Goal: Information Seeking & Learning: Check status

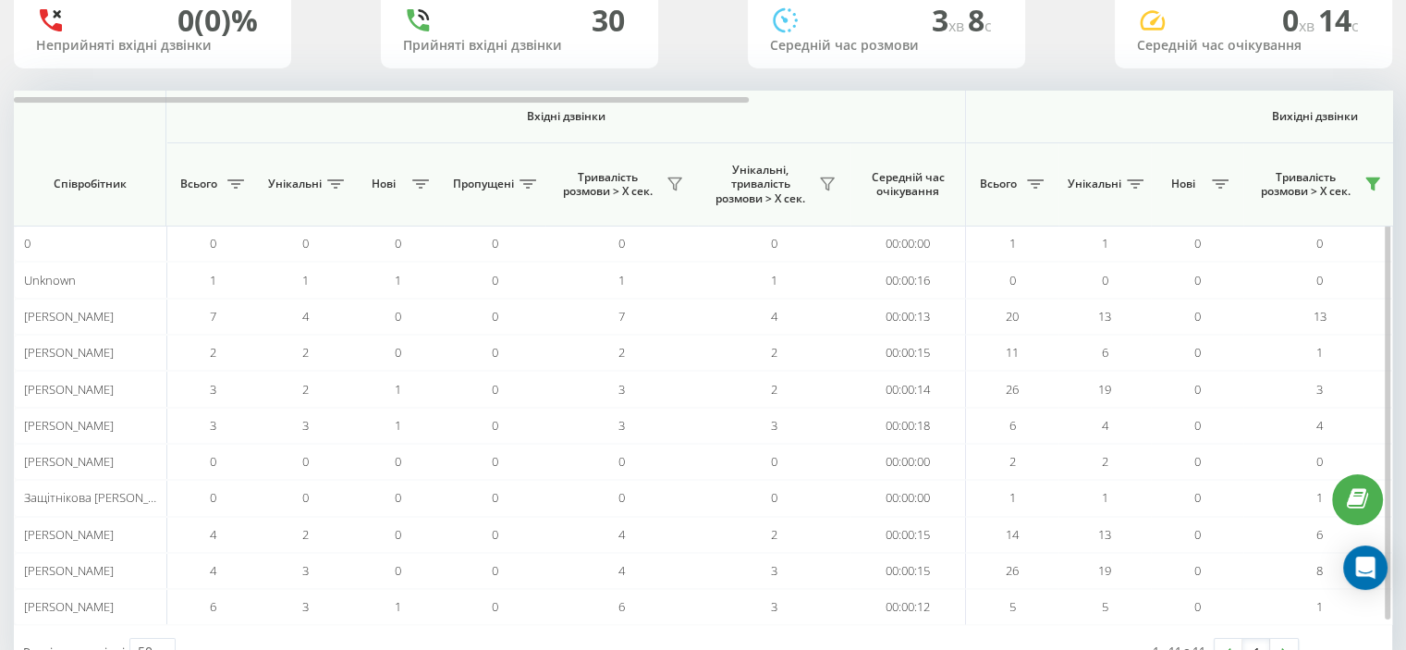
scroll to position [115, 0]
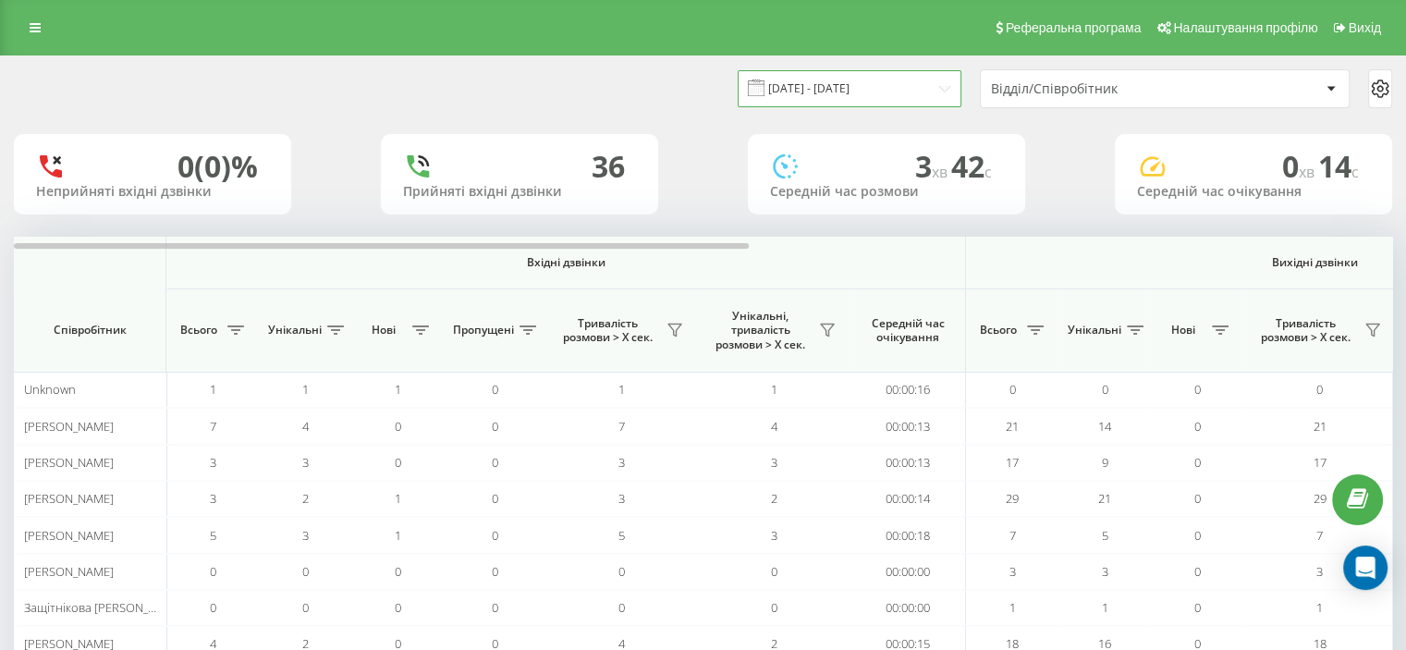
click at [932, 88] on input "[DATE] - [DATE]" at bounding box center [850, 88] width 224 height 36
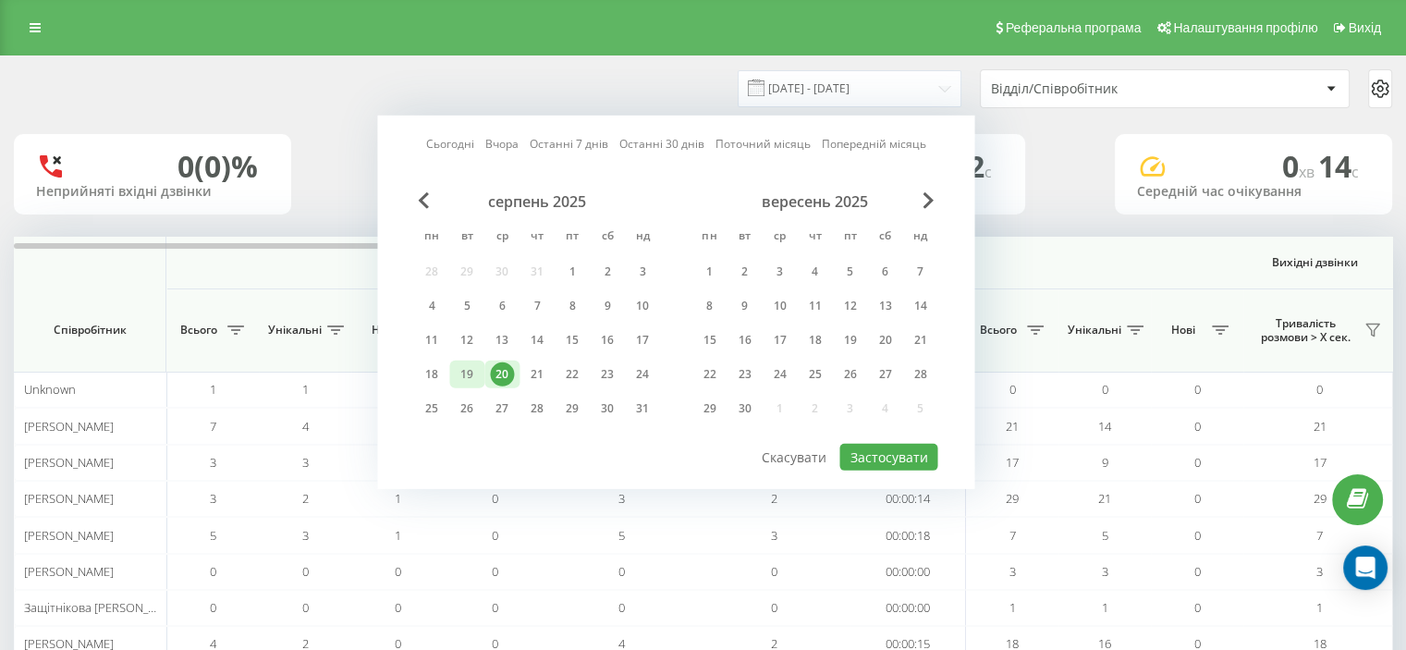
drag, startPoint x: 470, startPoint y: 370, endPoint x: 485, endPoint y: 365, distance: 15.5
click at [474, 365] on div "19" at bounding box center [467, 374] width 24 height 24
click at [509, 367] on div "20" at bounding box center [502, 374] width 24 height 24
drag, startPoint x: 482, startPoint y: 369, endPoint x: 507, endPoint y: 376, distance: 26.0
click at [484, 369] on div "19" at bounding box center [466, 375] width 35 height 28
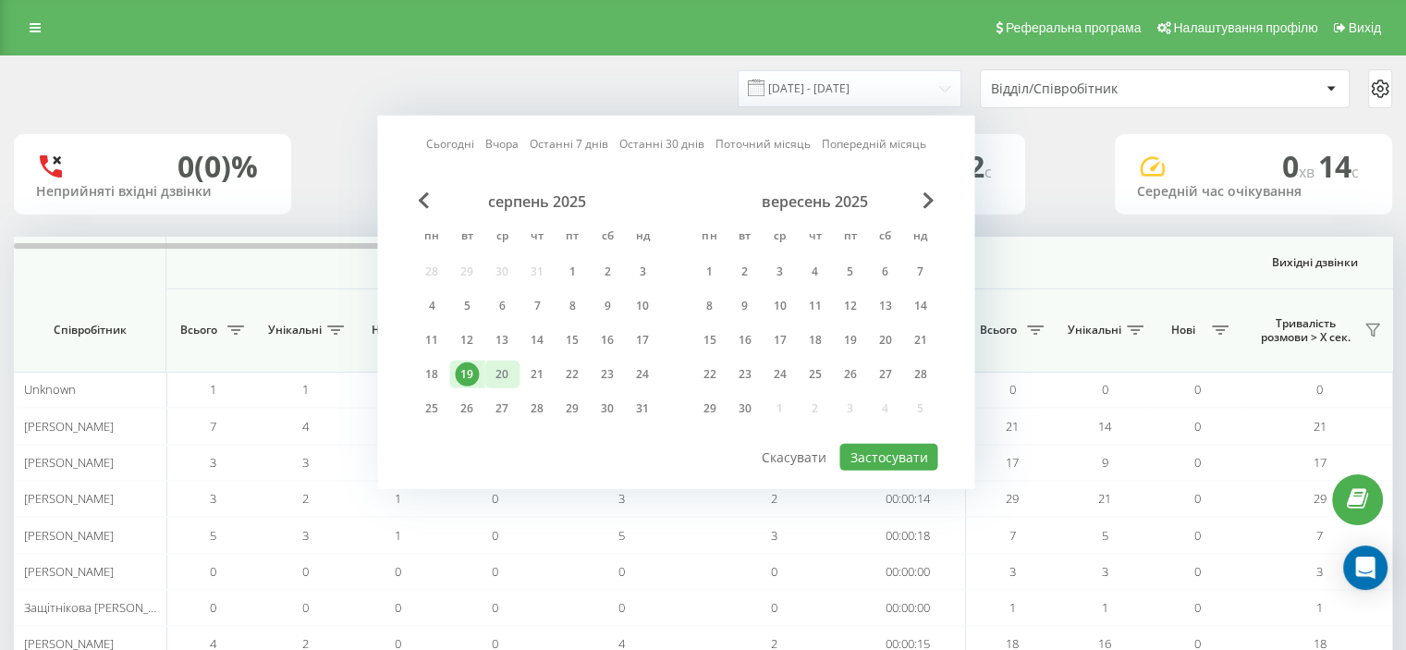
click at [501, 370] on div "20" at bounding box center [502, 374] width 24 height 24
drag, startPoint x: 473, startPoint y: 365, endPoint x: 577, endPoint y: 395, distance: 107.7
click at [473, 365] on div "19" at bounding box center [467, 374] width 24 height 24
drag, startPoint x: 509, startPoint y: 374, endPoint x: 465, endPoint y: 373, distance: 43.5
click at [508, 374] on div "20" at bounding box center [502, 374] width 24 height 24
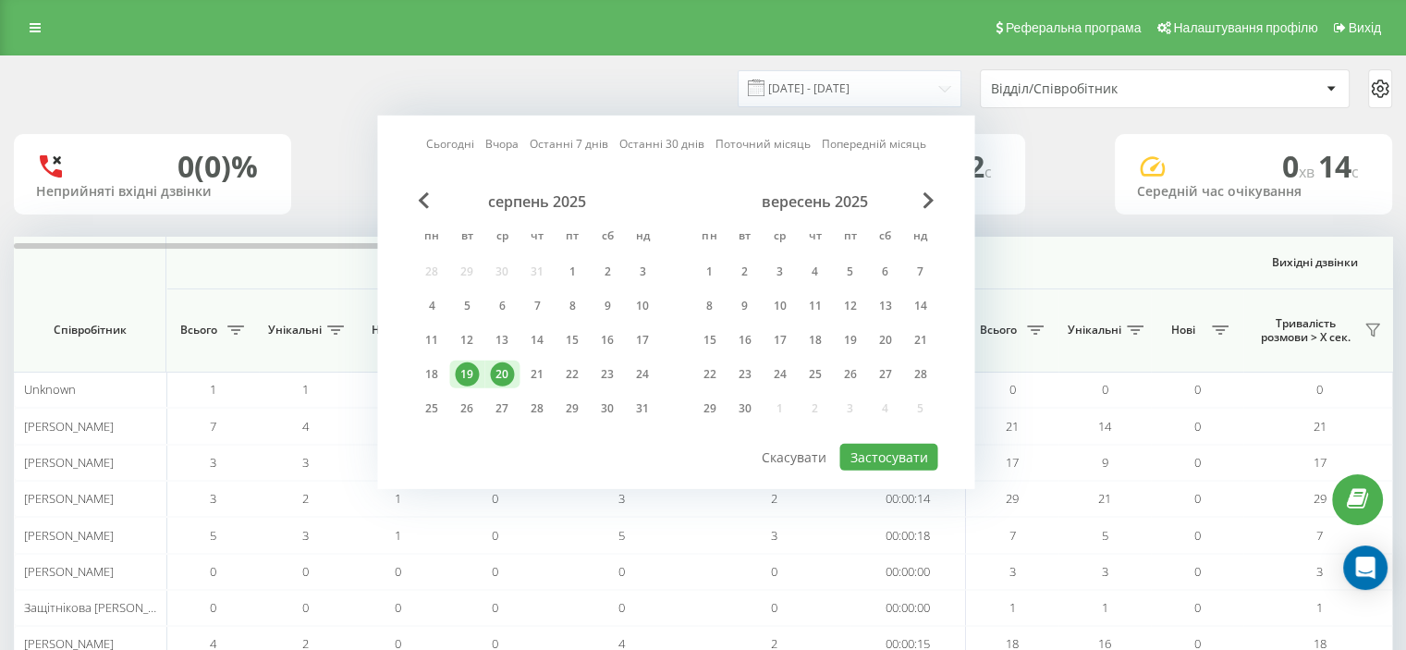
click at [460, 370] on div "19" at bounding box center [467, 374] width 24 height 24
click at [463, 369] on div "19" at bounding box center [467, 374] width 24 height 24
click at [504, 374] on div "20" at bounding box center [502, 374] width 24 height 24
click at [867, 452] on button "Застосувати" at bounding box center [889, 457] width 98 height 27
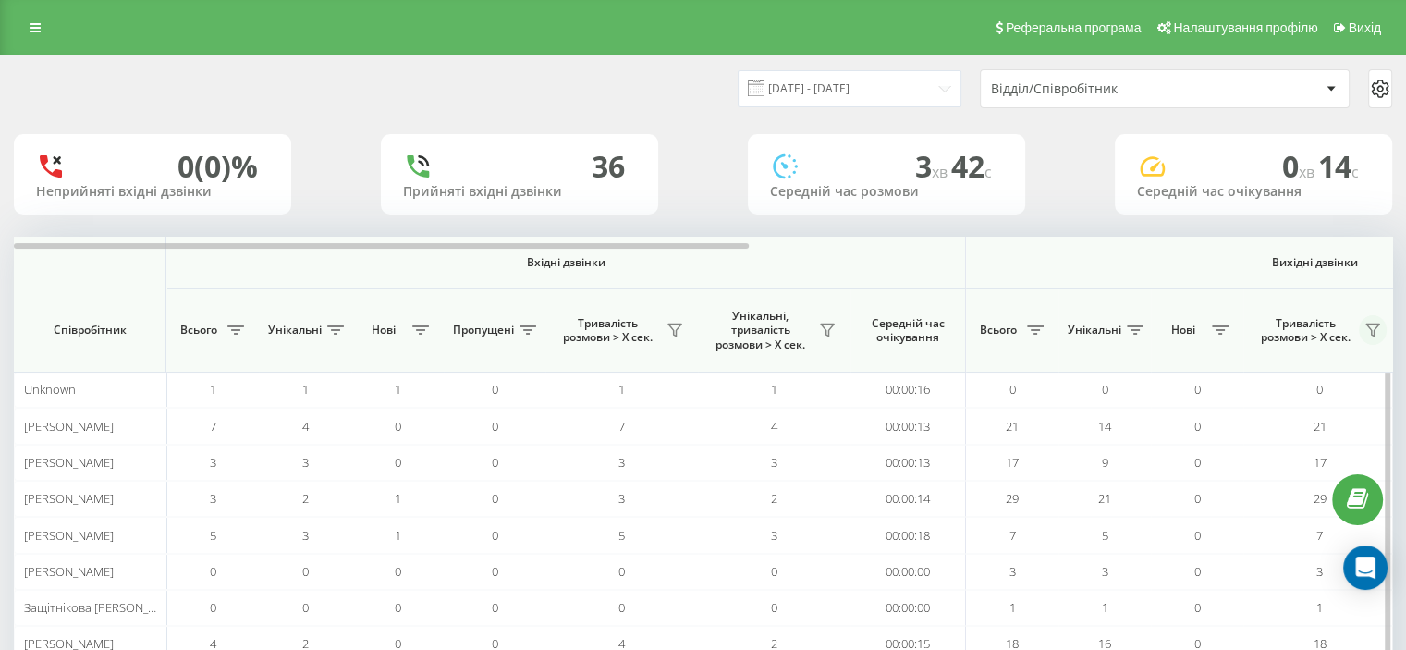
click at [1374, 329] on icon at bounding box center [1373, 331] width 13 height 12
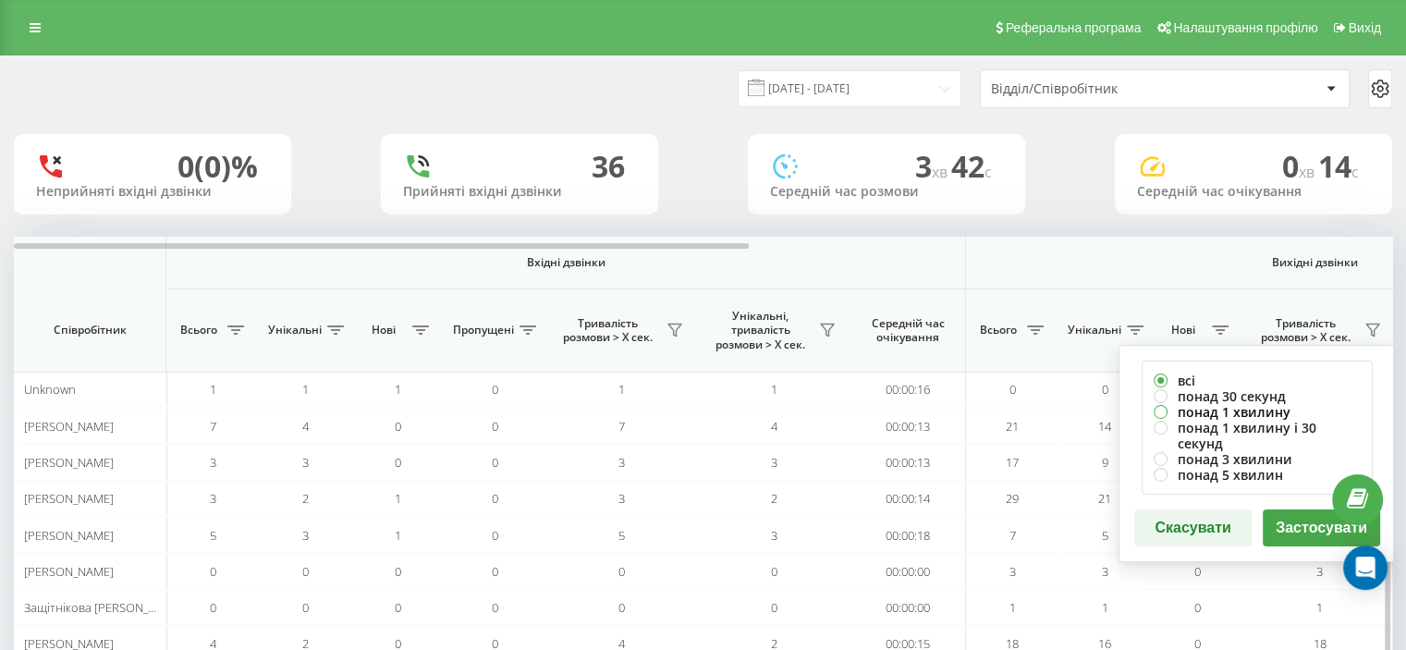
click at [1237, 410] on label "понад 1 хвилину" at bounding box center [1257, 412] width 207 height 16
radio input "true"
drag, startPoint x: 1291, startPoint y: 505, endPoint x: 1231, endPoint y: 505, distance: 60.1
click at [1292, 509] on button "Застосувати" at bounding box center [1321, 527] width 117 height 37
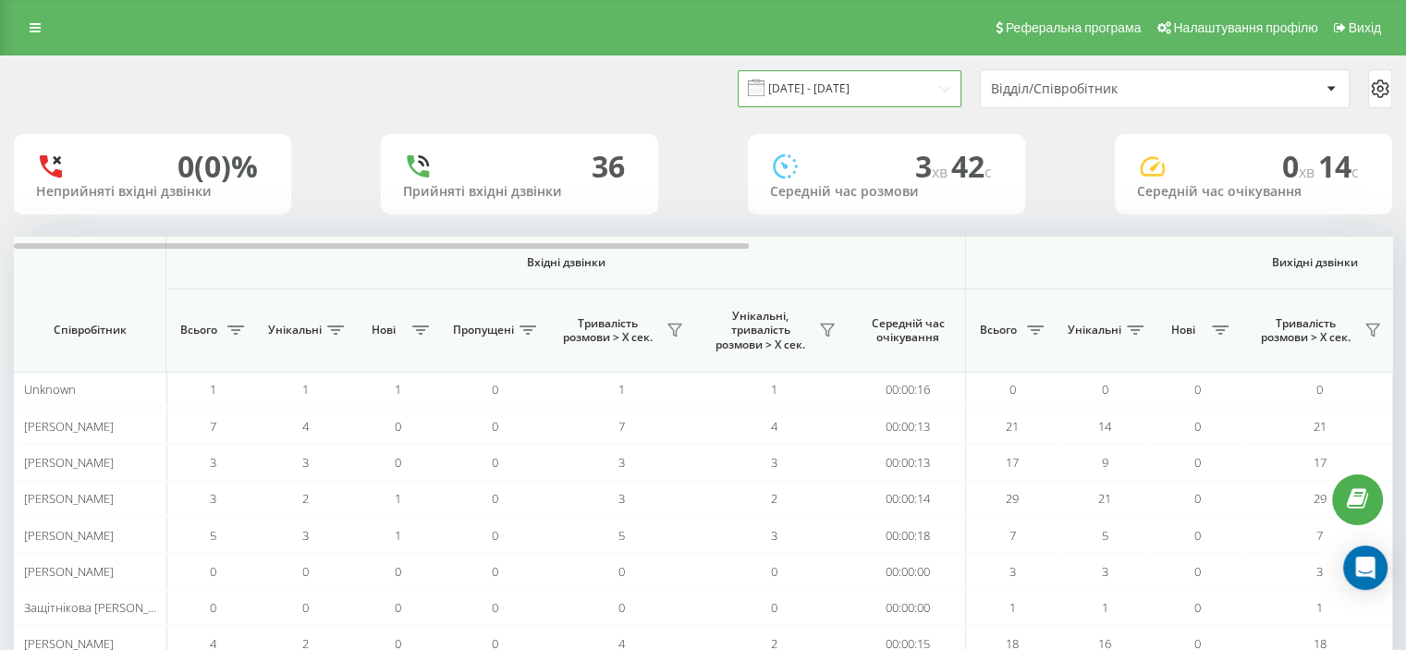
click at [940, 85] on input "[DATE] - [DATE]" at bounding box center [850, 88] width 224 height 36
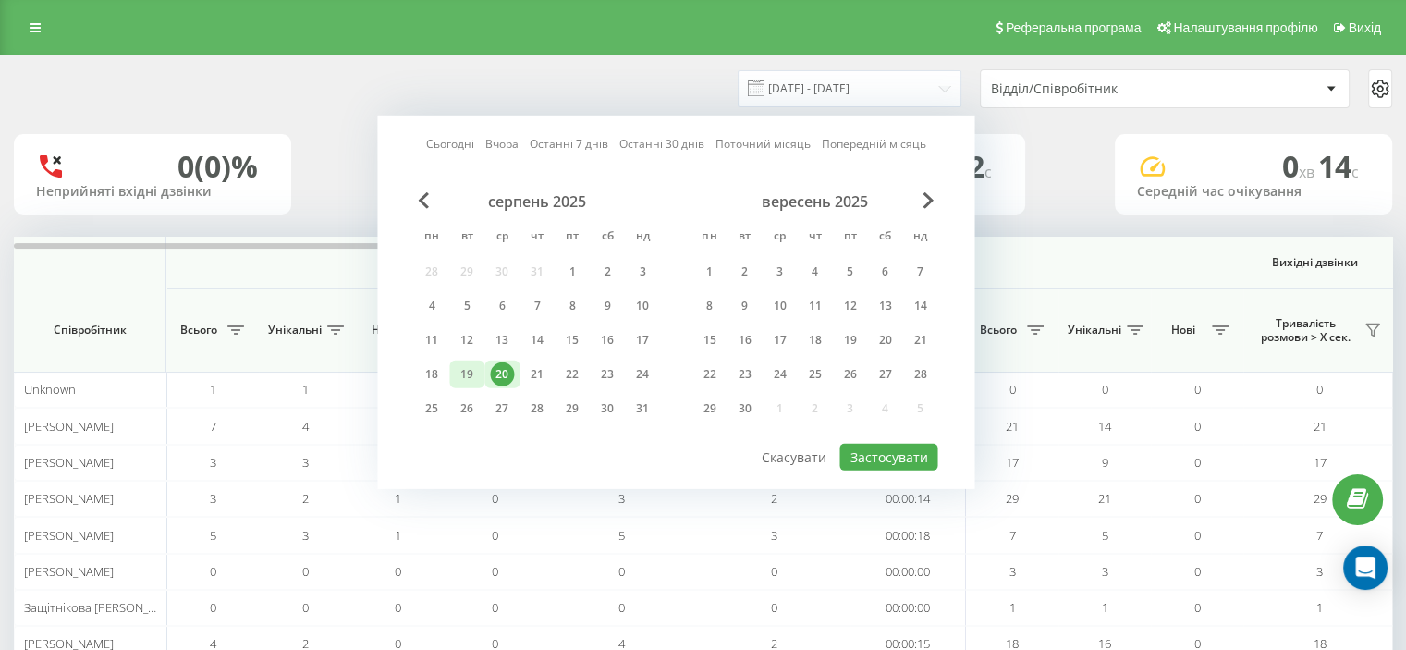
click at [480, 367] on div "19" at bounding box center [466, 375] width 35 height 28
click at [504, 369] on div "20" at bounding box center [502, 374] width 24 height 24
click at [473, 370] on div "19" at bounding box center [467, 374] width 24 height 24
click at [502, 369] on div "20" at bounding box center [502, 374] width 24 height 24
click at [504, 365] on div "20" at bounding box center [502, 374] width 24 height 24
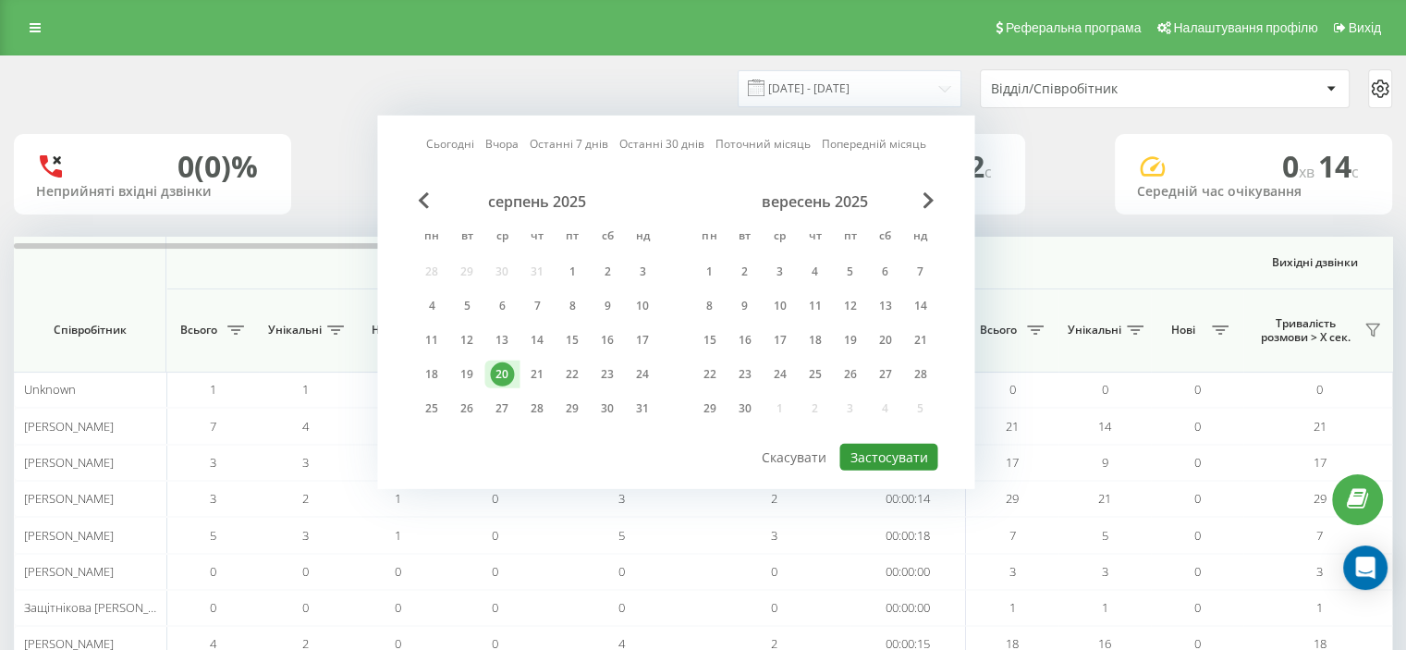
click at [888, 446] on button "Застосувати" at bounding box center [889, 457] width 98 height 27
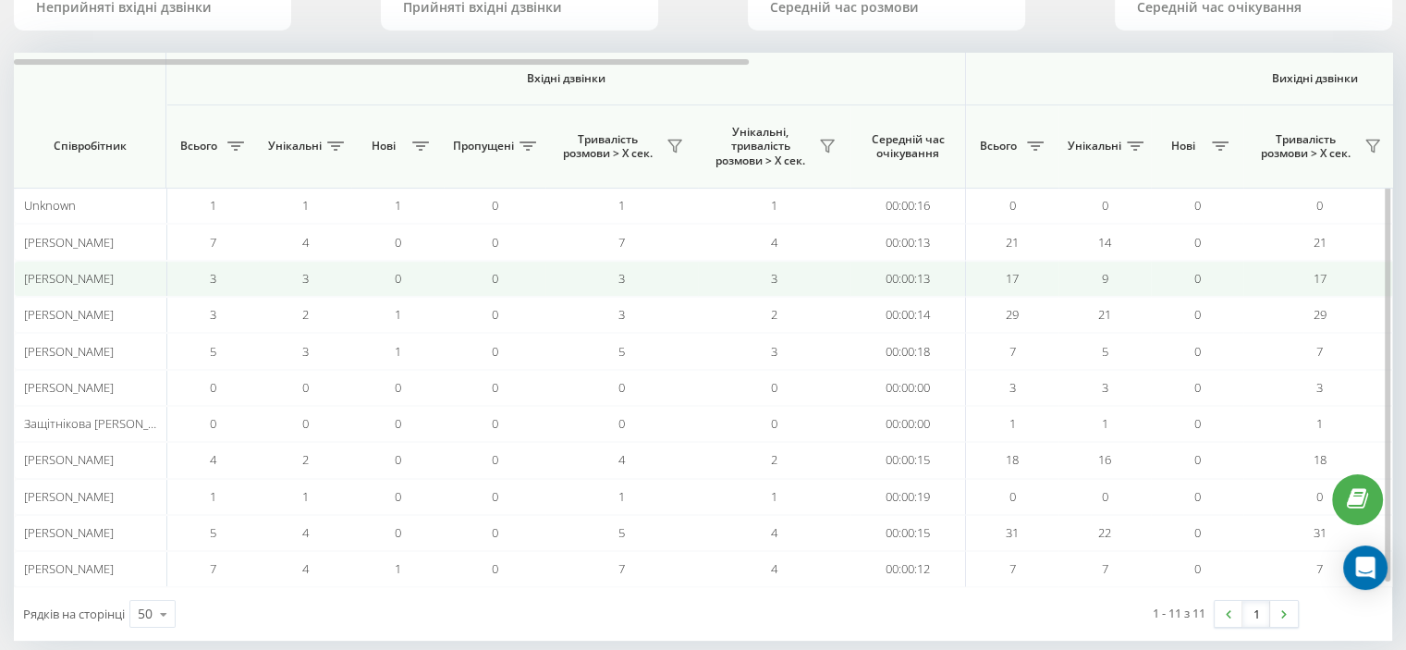
scroll to position [185, 0]
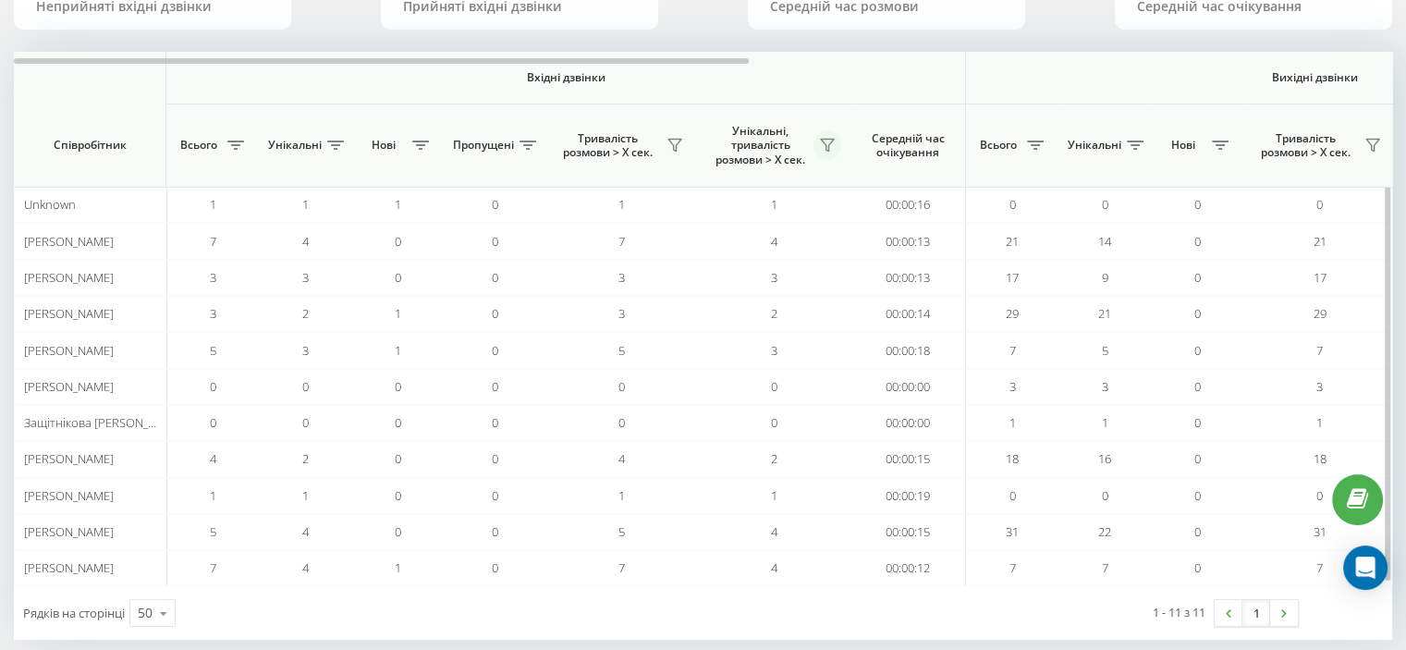
click at [829, 144] on icon at bounding box center [827, 145] width 15 height 15
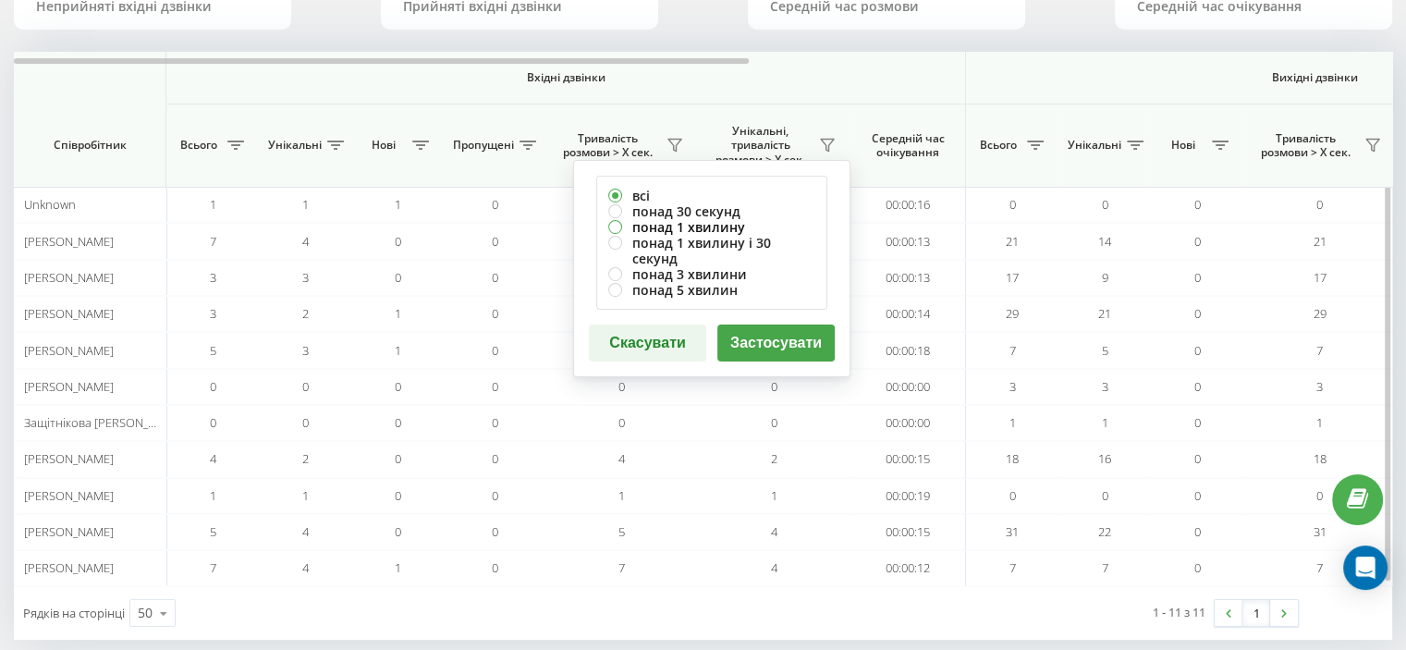
click at [698, 221] on label "понад 1 хвилину" at bounding box center [711, 227] width 207 height 16
radio input "true"
click at [738, 325] on button "Застосувати" at bounding box center [776, 343] width 117 height 37
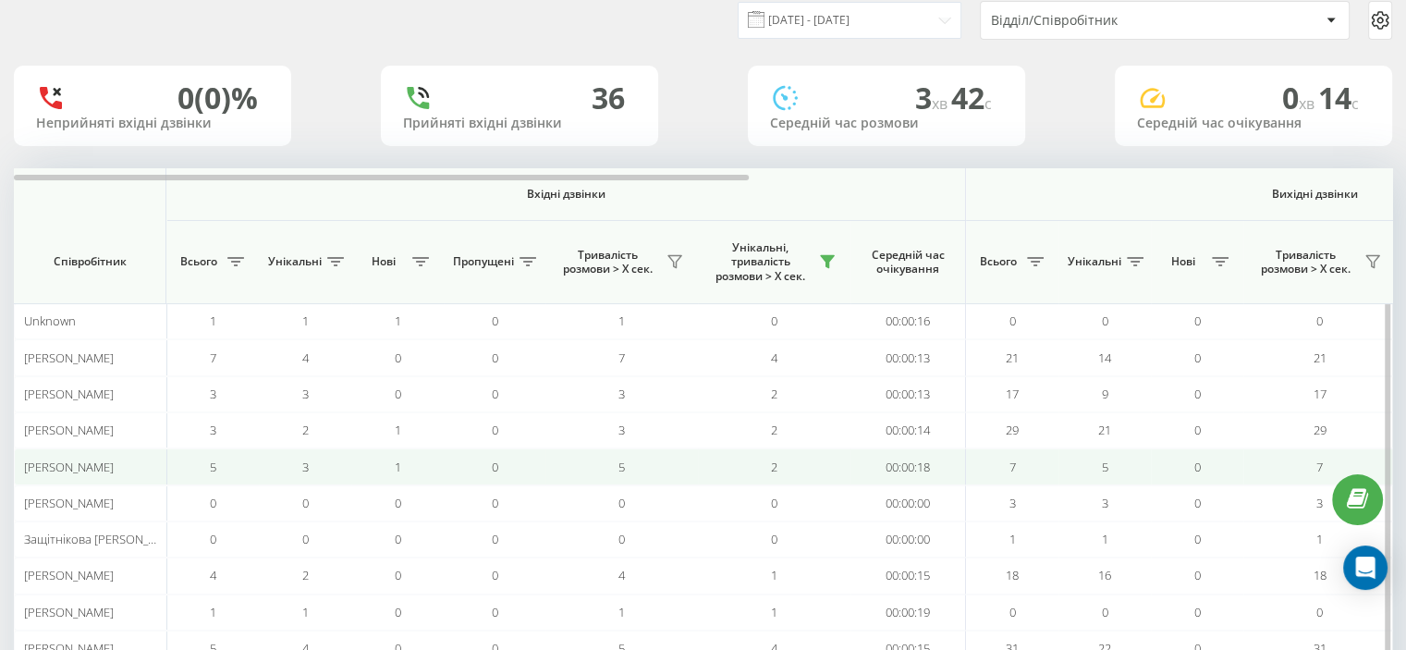
scroll to position [92, 0]
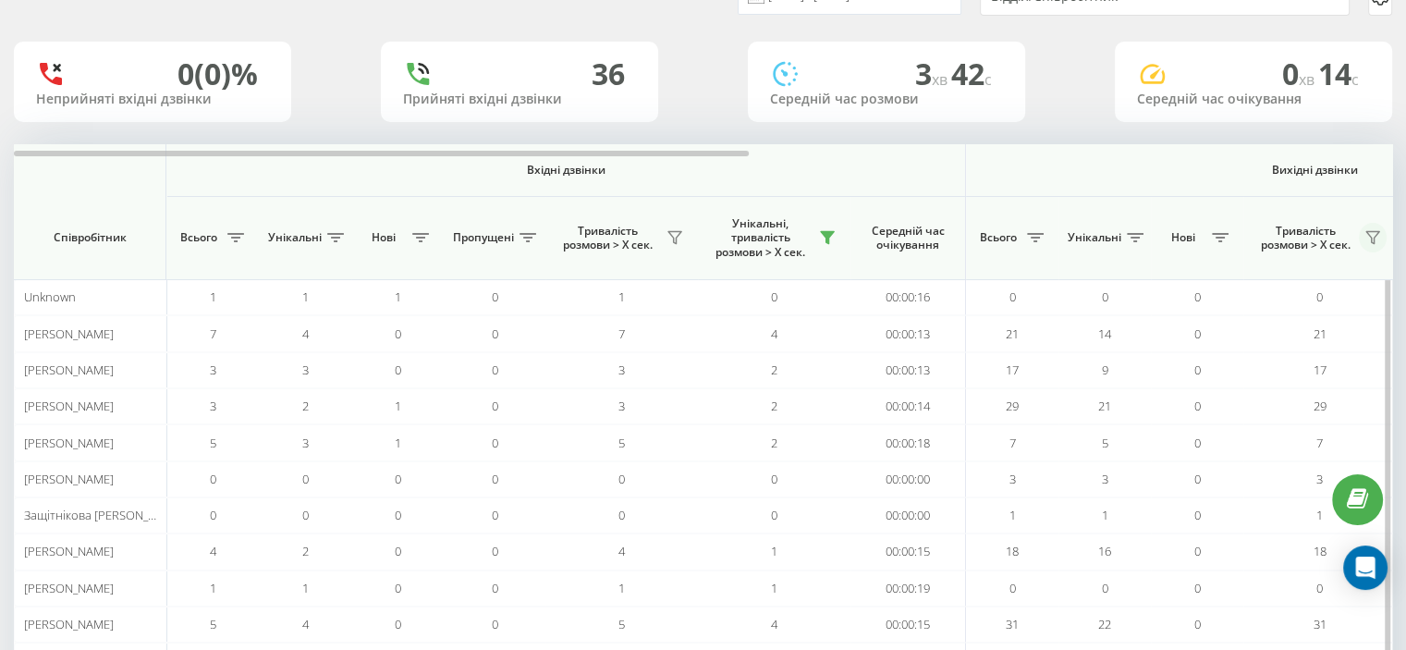
click at [1369, 239] on icon at bounding box center [1373, 237] width 15 height 15
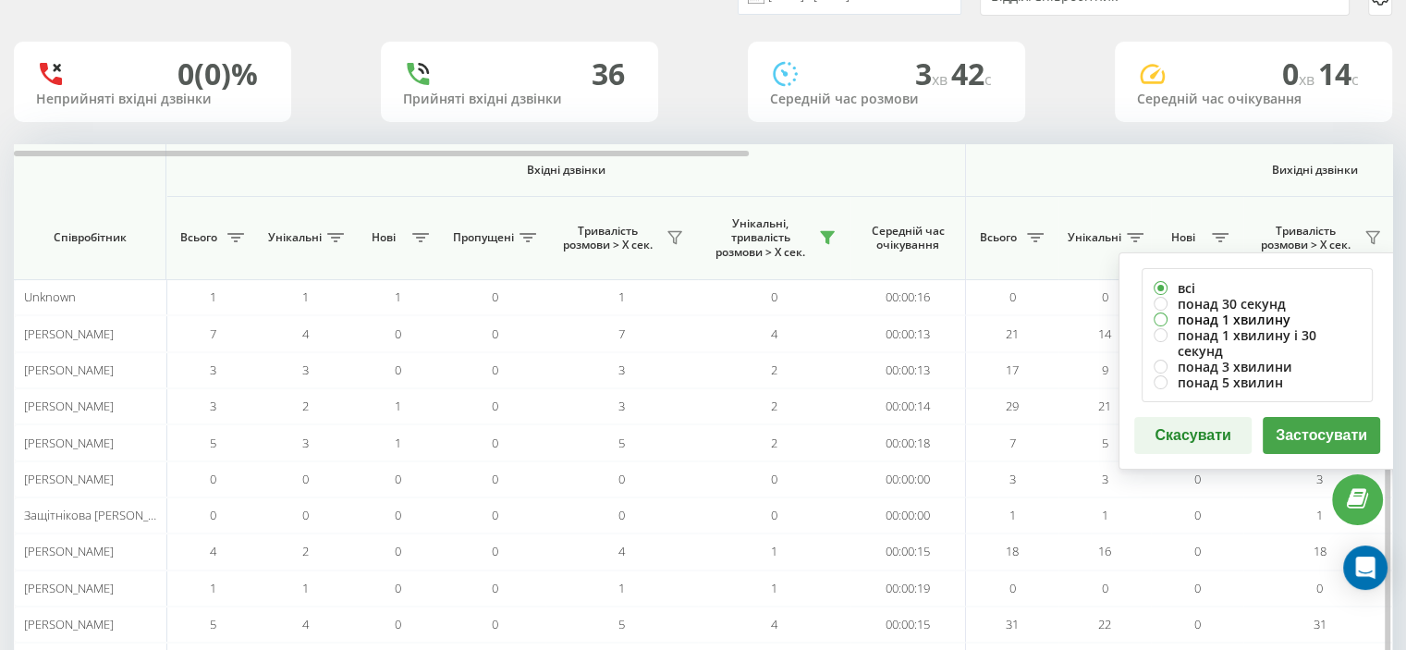
click at [1233, 316] on label "понад 1 хвилину" at bounding box center [1257, 320] width 207 height 16
radio input "true"
drag, startPoint x: 1291, startPoint y: 415, endPoint x: 1209, endPoint y: 408, distance: 81.7
click at [1290, 417] on button "Застосувати" at bounding box center [1321, 435] width 117 height 37
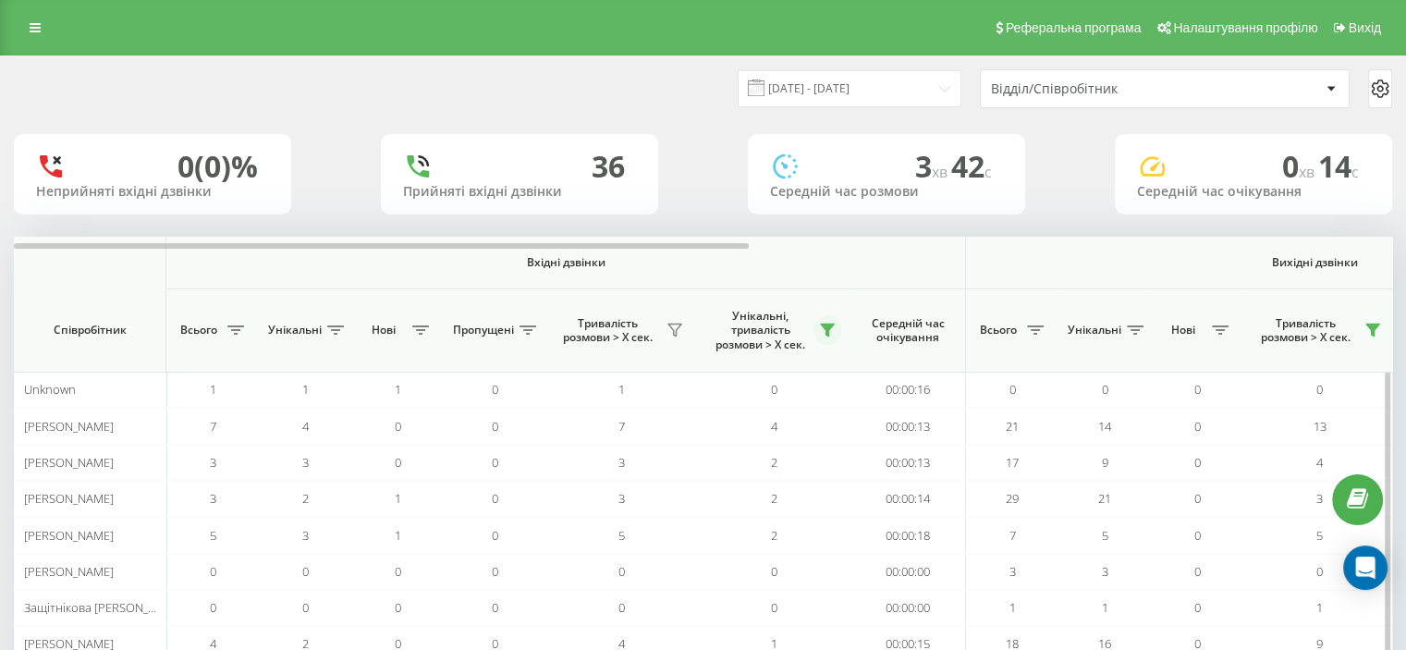
click at [831, 325] on icon at bounding box center [827, 331] width 13 height 12
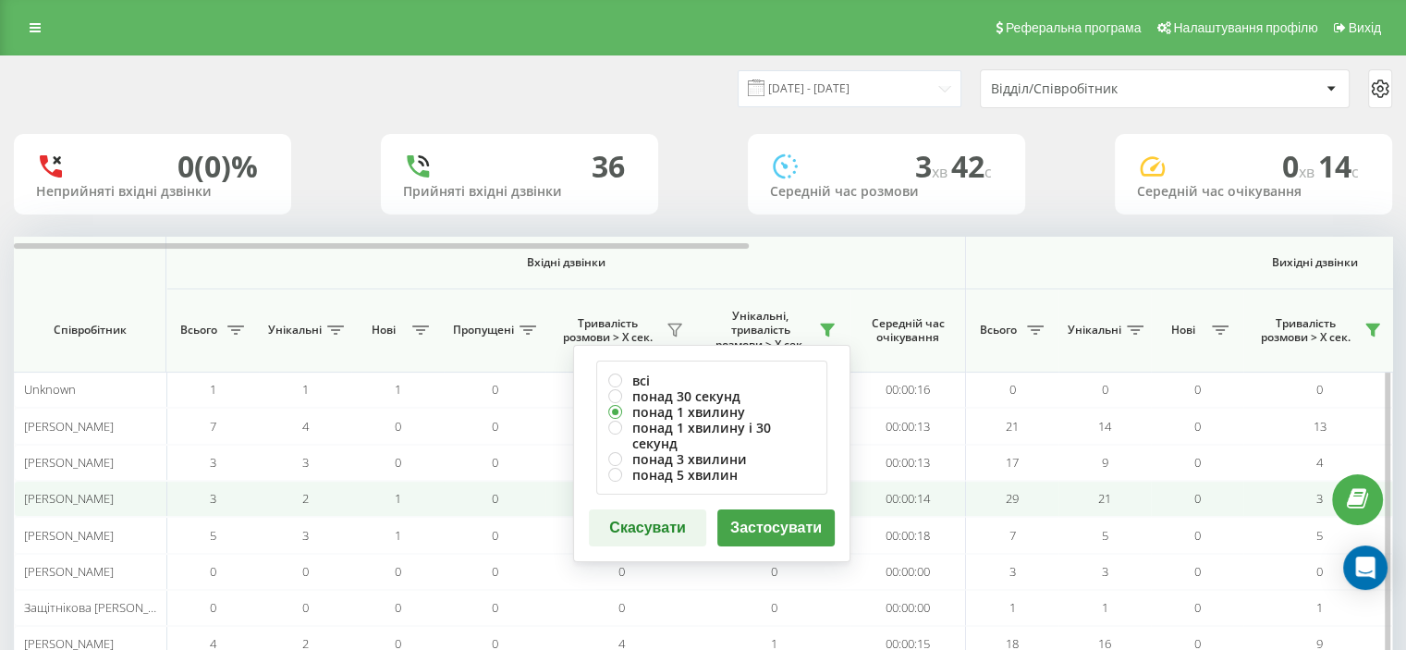
click at [642, 509] on button "Скасувати" at bounding box center [647, 527] width 117 height 37
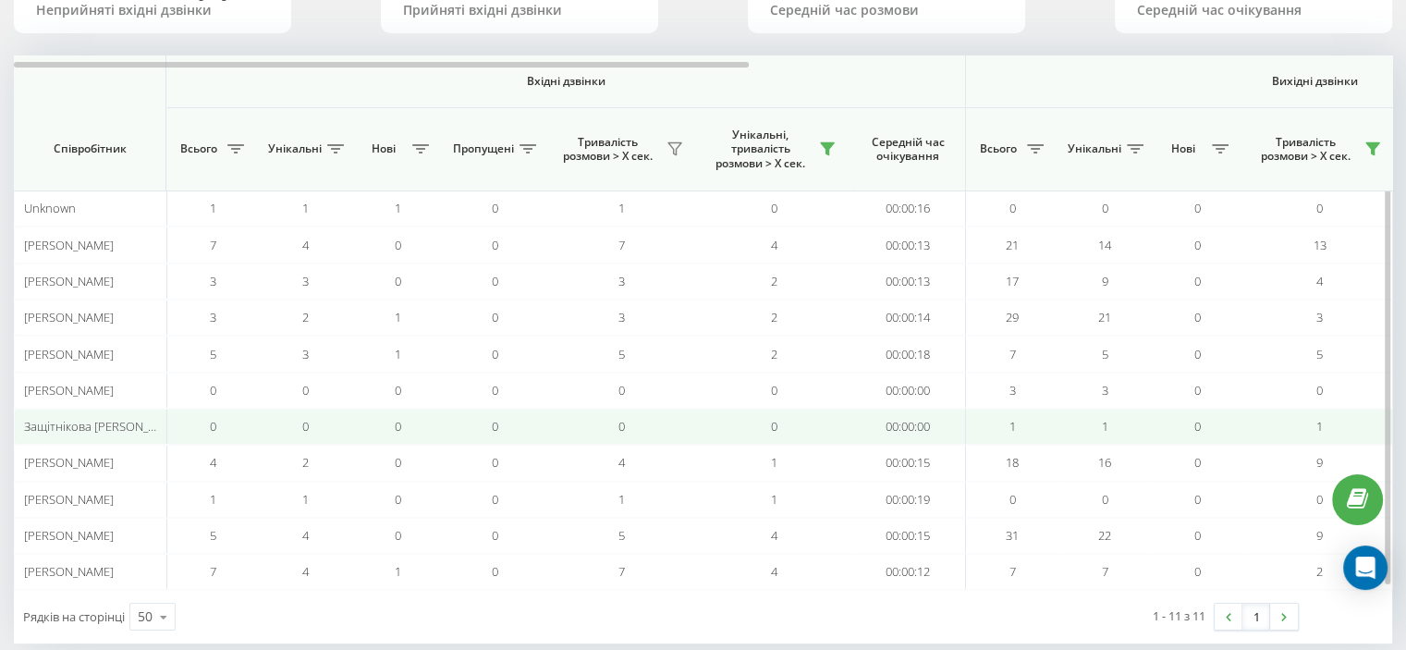
scroll to position [185, 0]
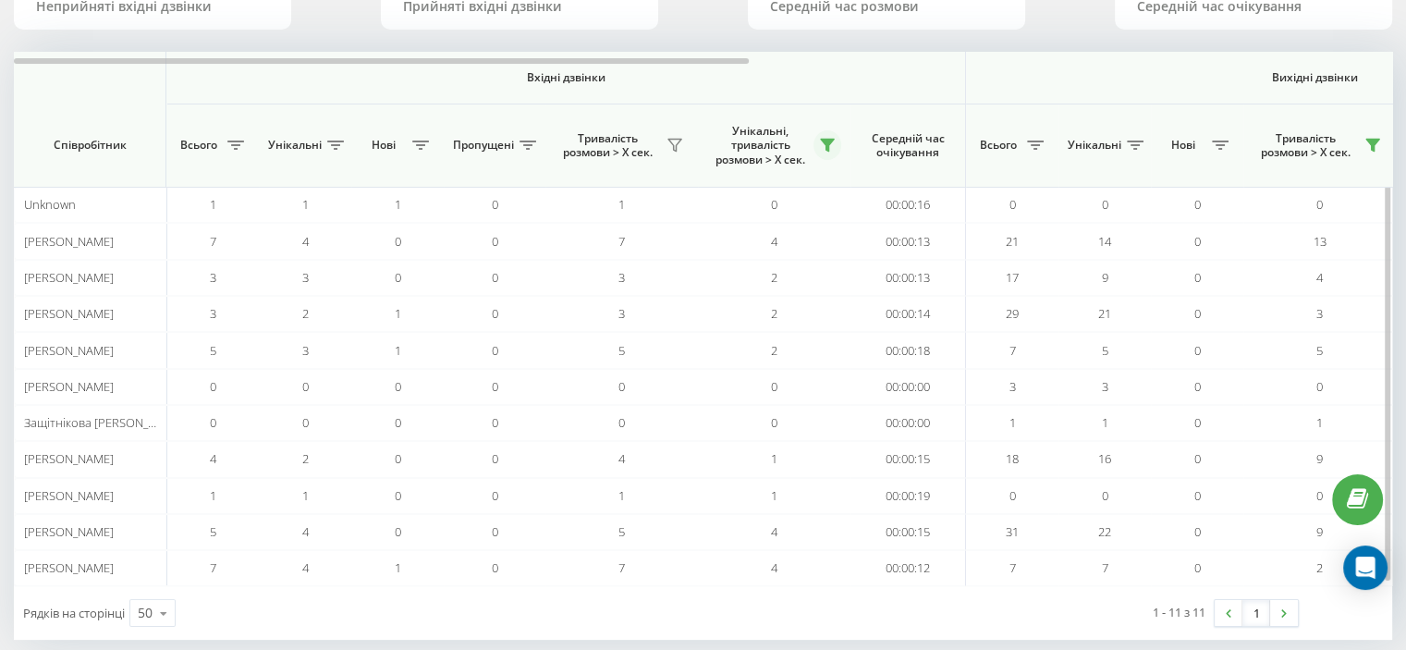
click at [828, 147] on icon at bounding box center [827, 146] width 13 height 12
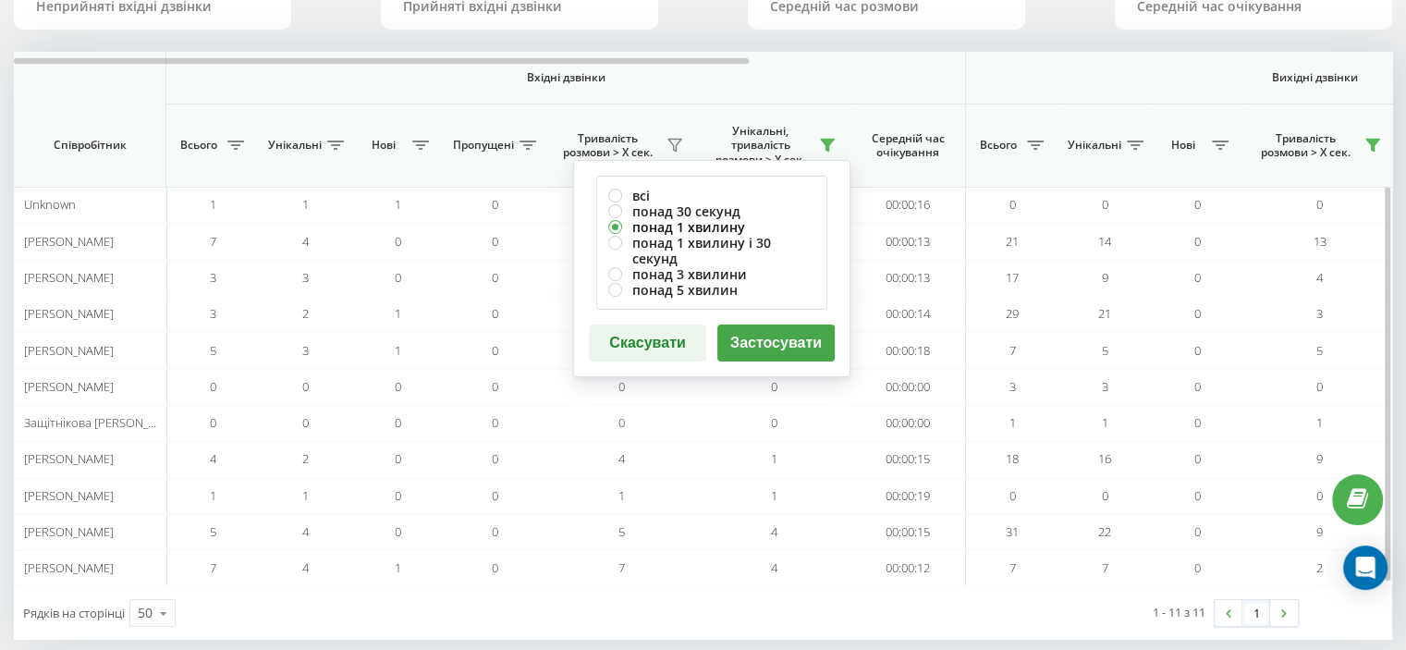
click at [624, 221] on label "понад 1 хвилину" at bounding box center [711, 227] width 207 height 16
click at [619, 223] on label "понад 1 хвилину" at bounding box center [711, 227] width 207 height 16
click at [619, 195] on label "всі" at bounding box center [711, 196] width 207 height 16
radio input "true"
click at [652, 325] on button "Скасувати" at bounding box center [647, 343] width 117 height 37
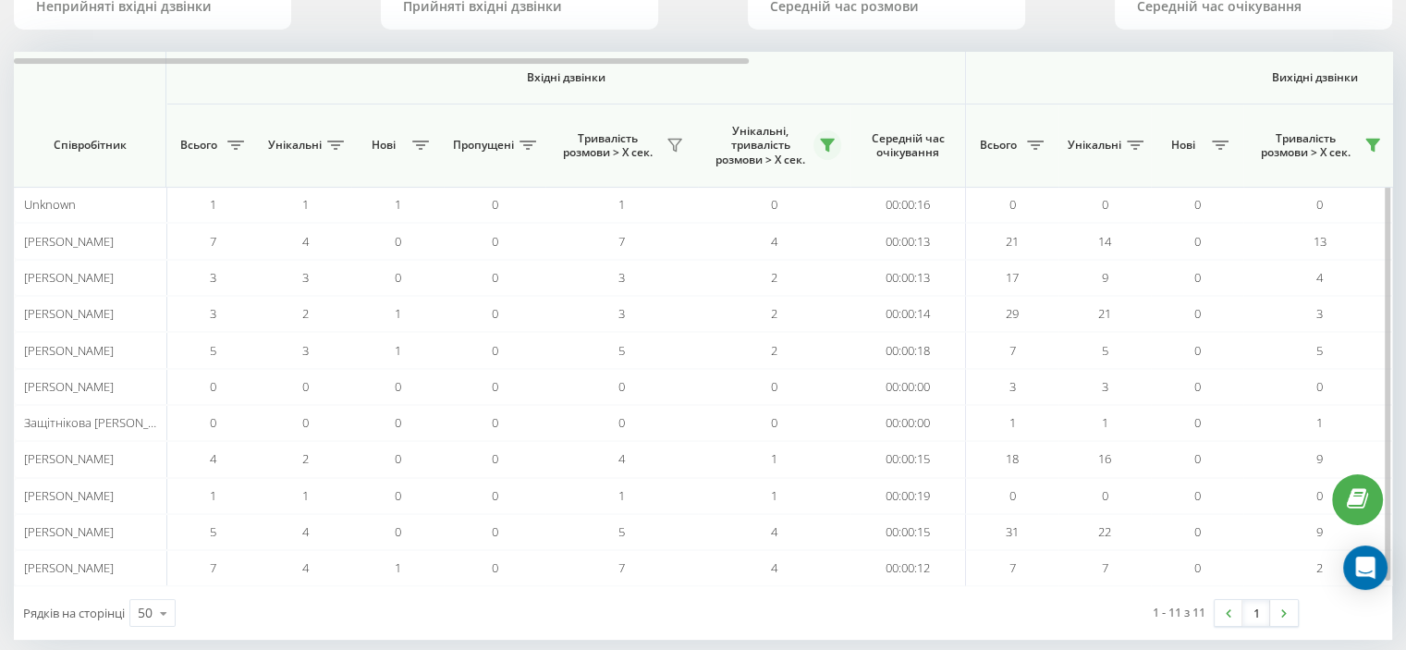
click at [827, 143] on icon at bounding box center [827, 146] width 13 height 12
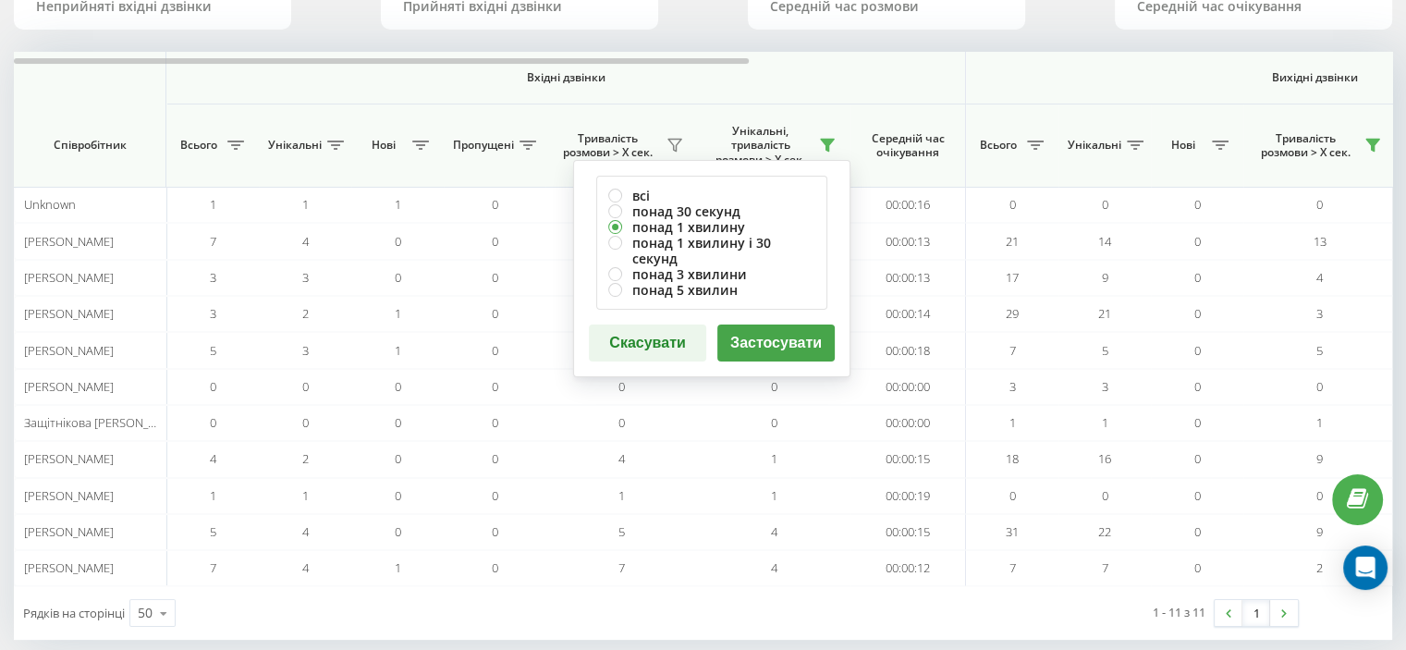
click at [786, 328] on button "Застосувати" at bounding box center [776, 343] width 117 height 37
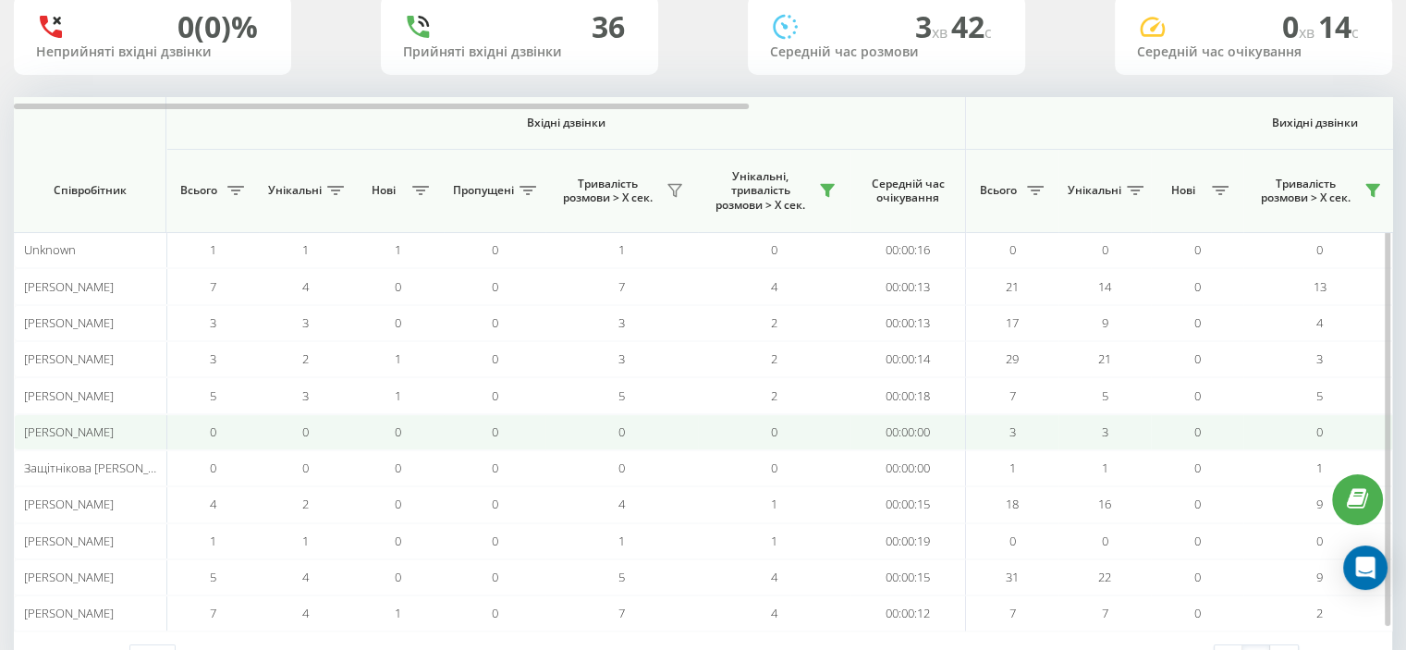
scroll to position [207, 0]
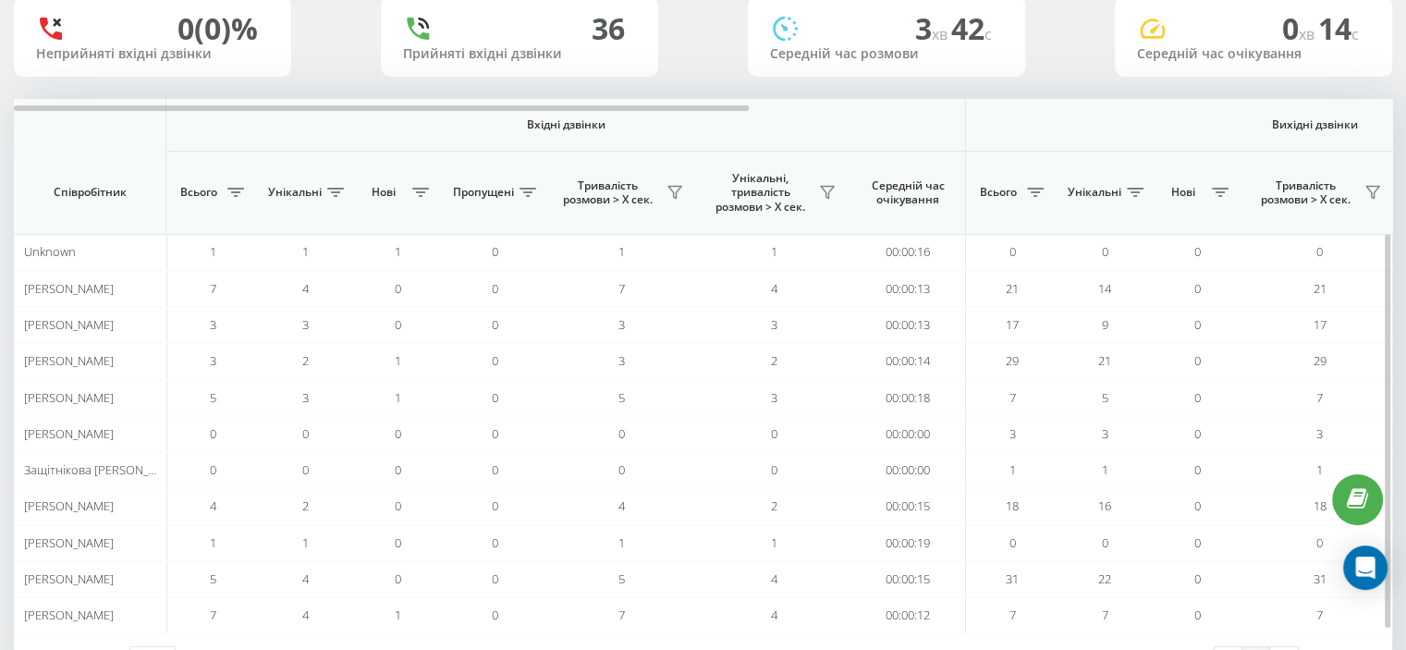
scroll to position [115, 0]
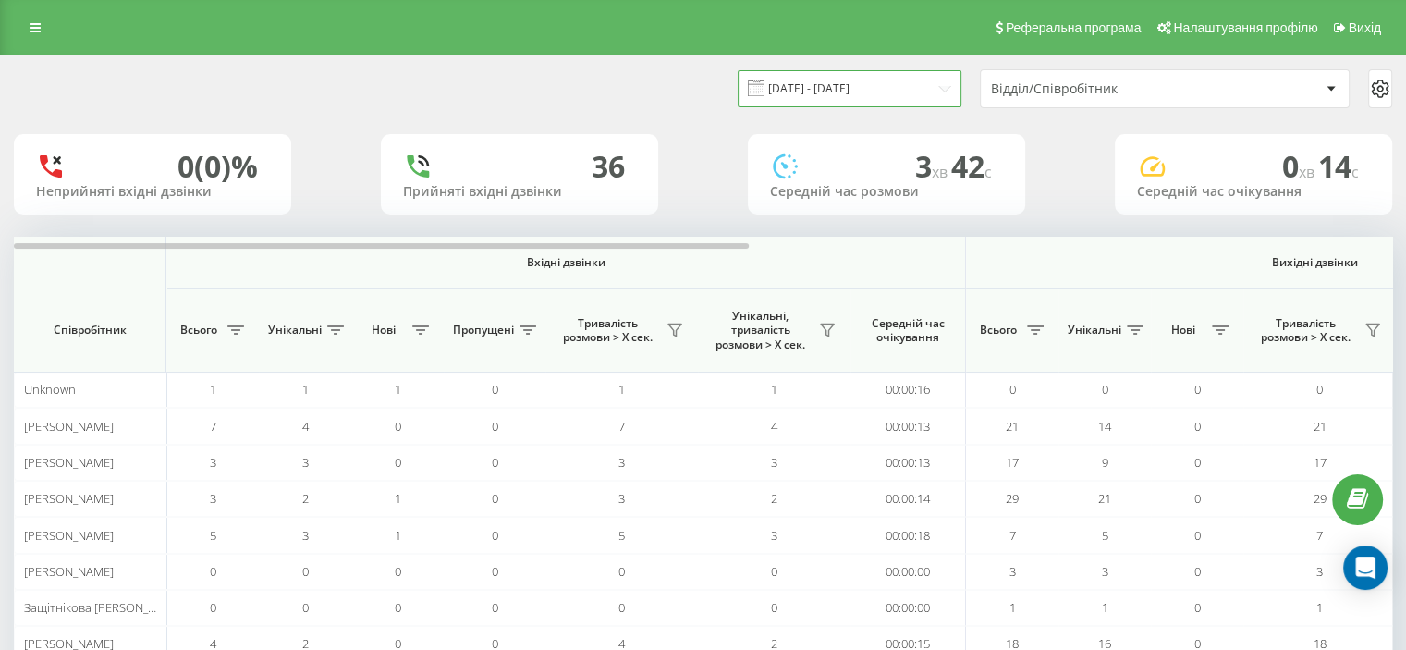
click at [936, 84] on input "[DATE] - [DATE]" at bounding box center [850, 88] width 224 height 36
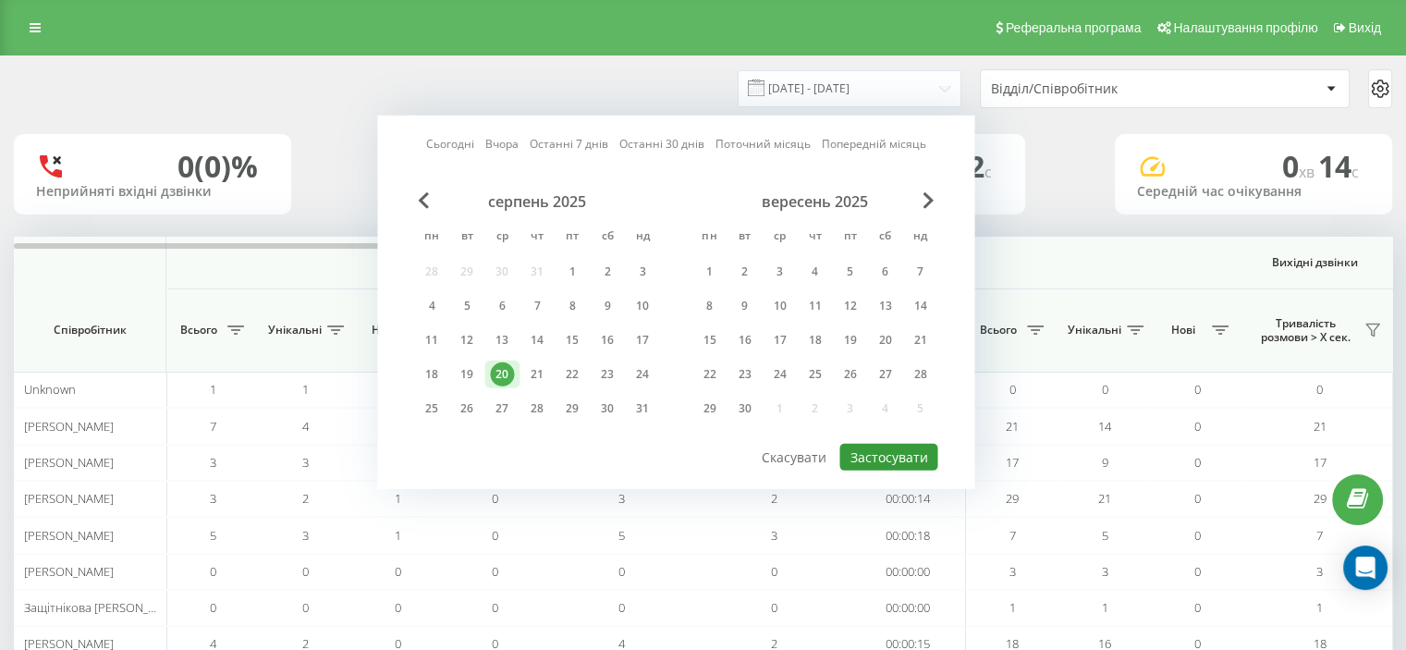
click at [895, 448] on button "Застосувати" at bounding box center [889, 457] width 98 height 27
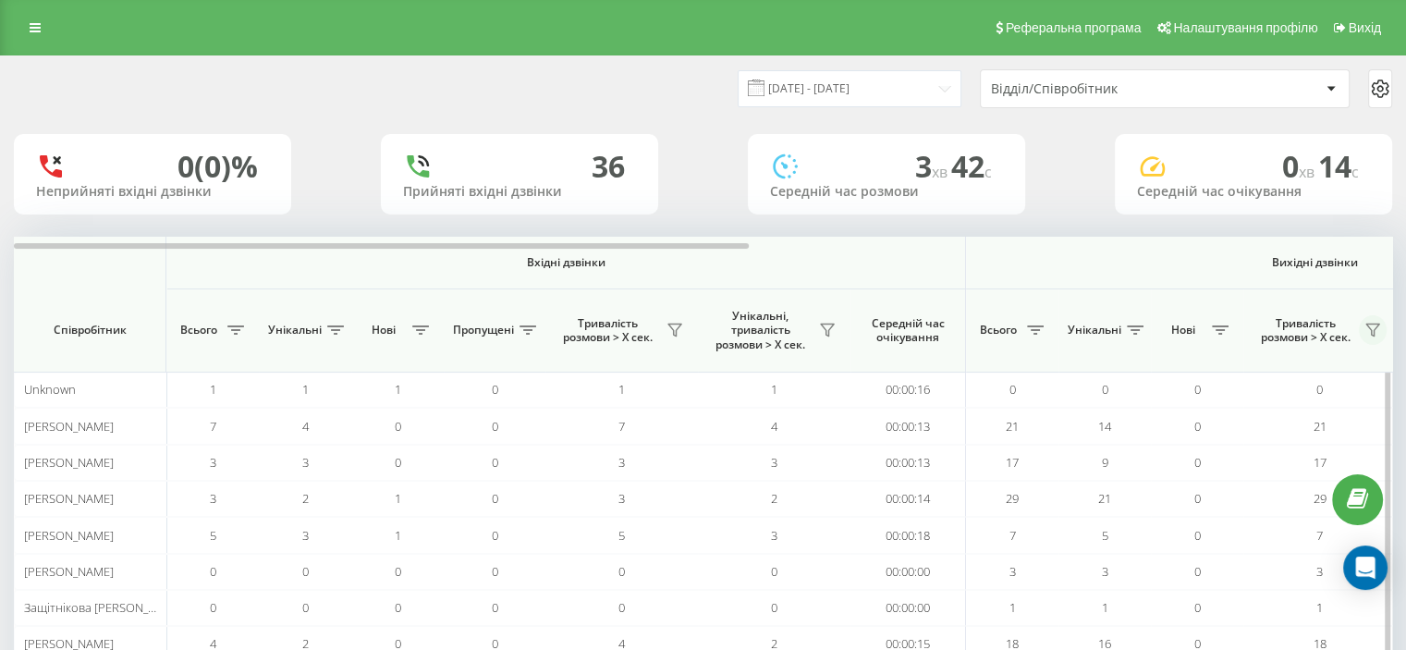
click at [1370, 328] on icon at bounding box center [1373, 331] width 13 height 12
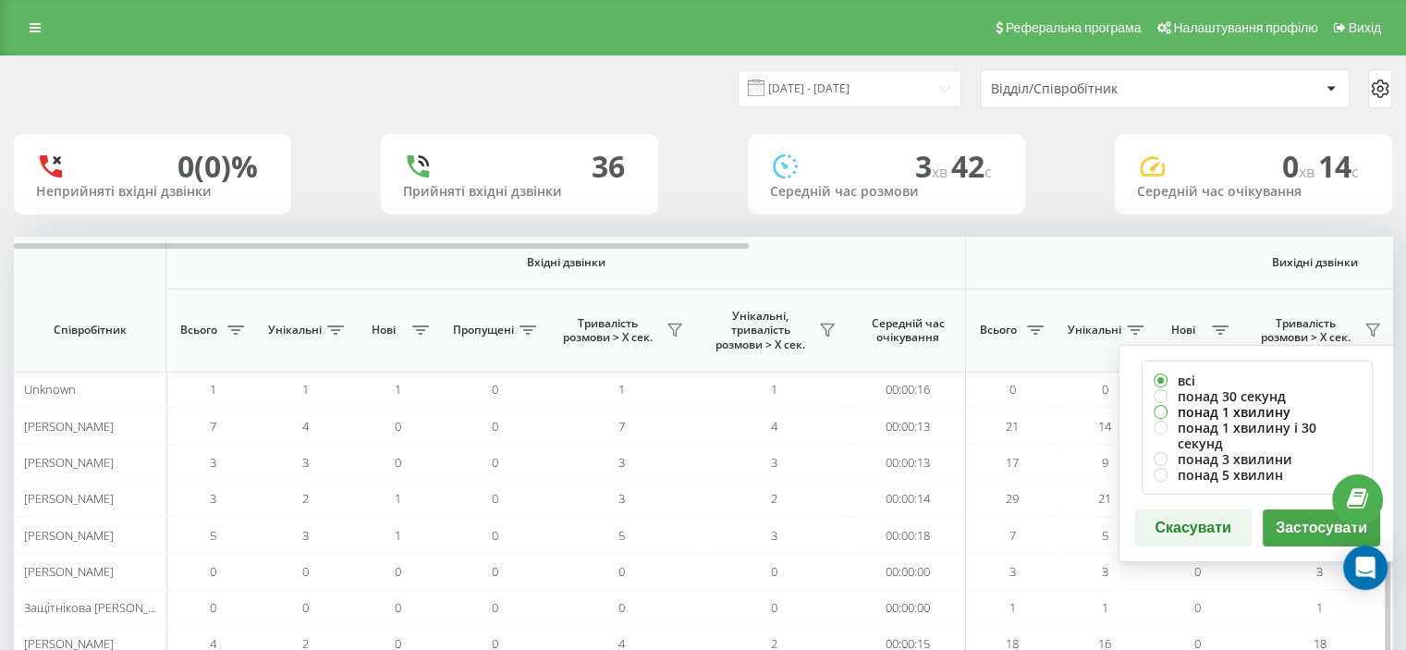
click at [1229, 406] on label "понад 1 хвилину" at bounding box center [1257, 412] width 207 height 16
radio input "true"
click at [1305, 509] on button "Застосувати" at bounding box center [1321, 527] width 117 height 37
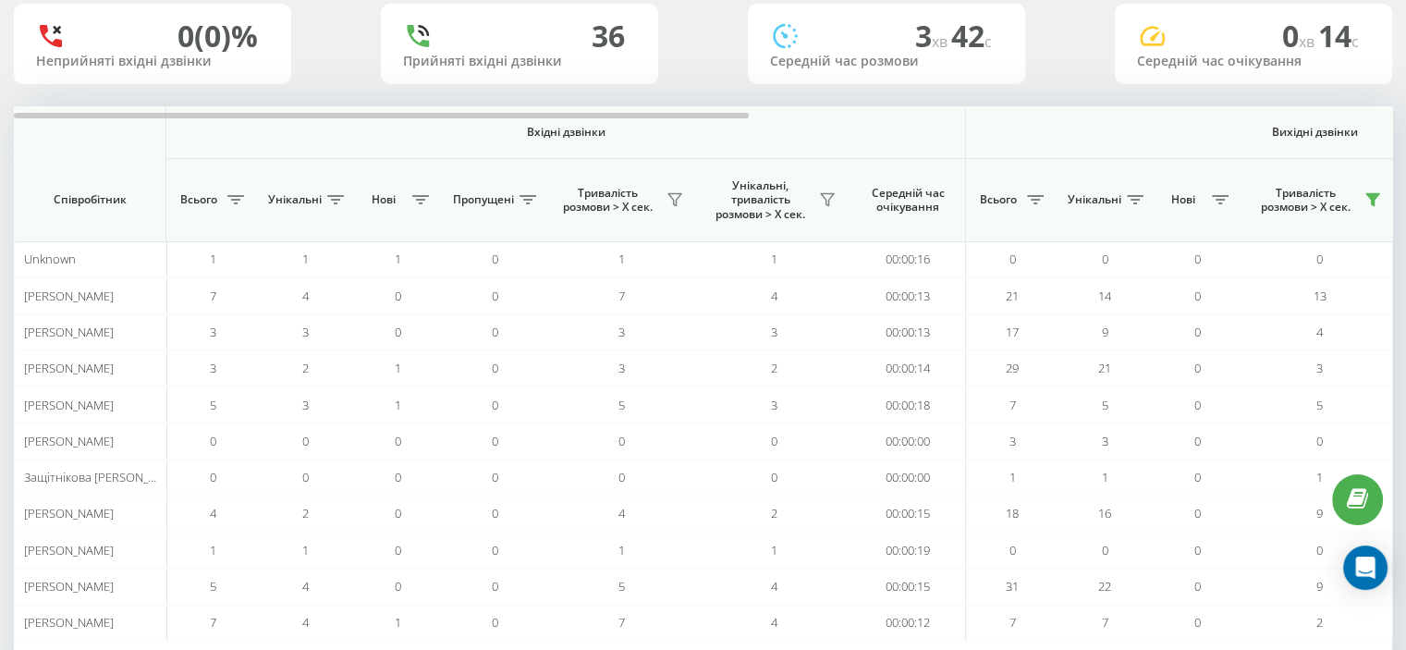
scroll to position [207, 0]
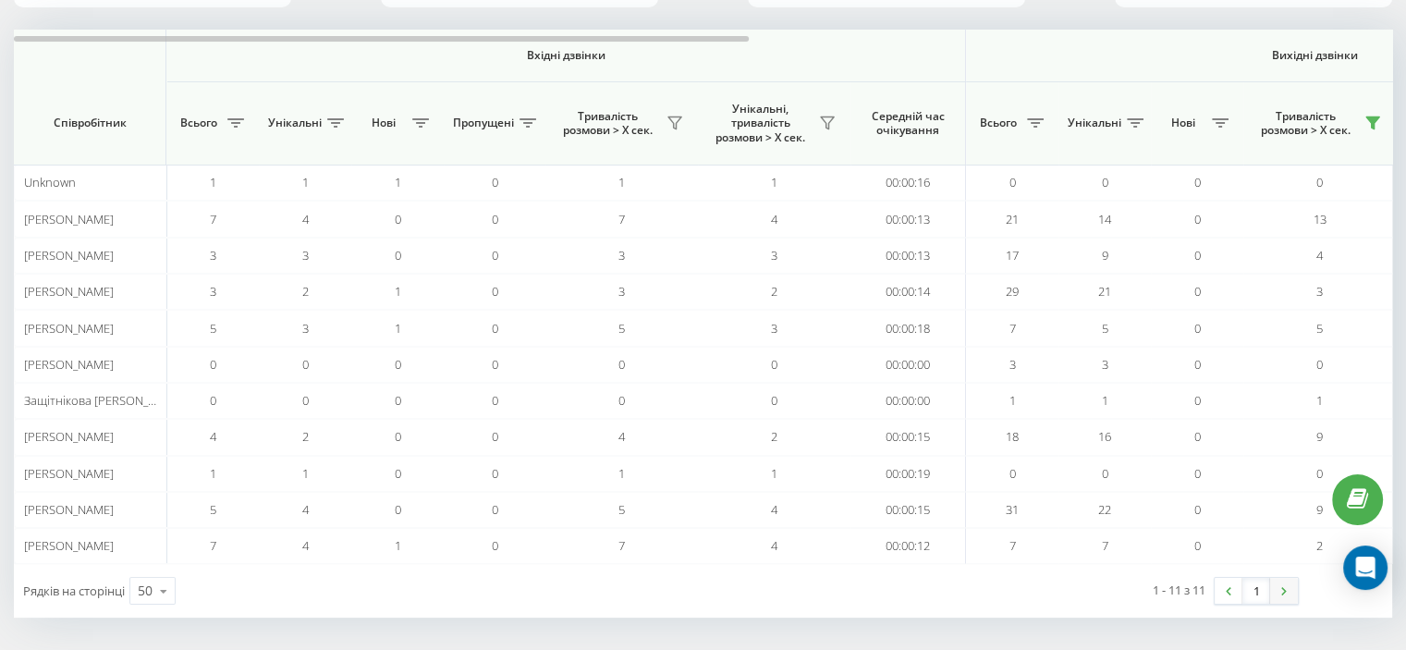
click at [1283, 589] on img at bounding box center [1285, 591] width 6 height 8
click at [1375, 121] on icon at bounding box center [1373, 123] width 13 height 12
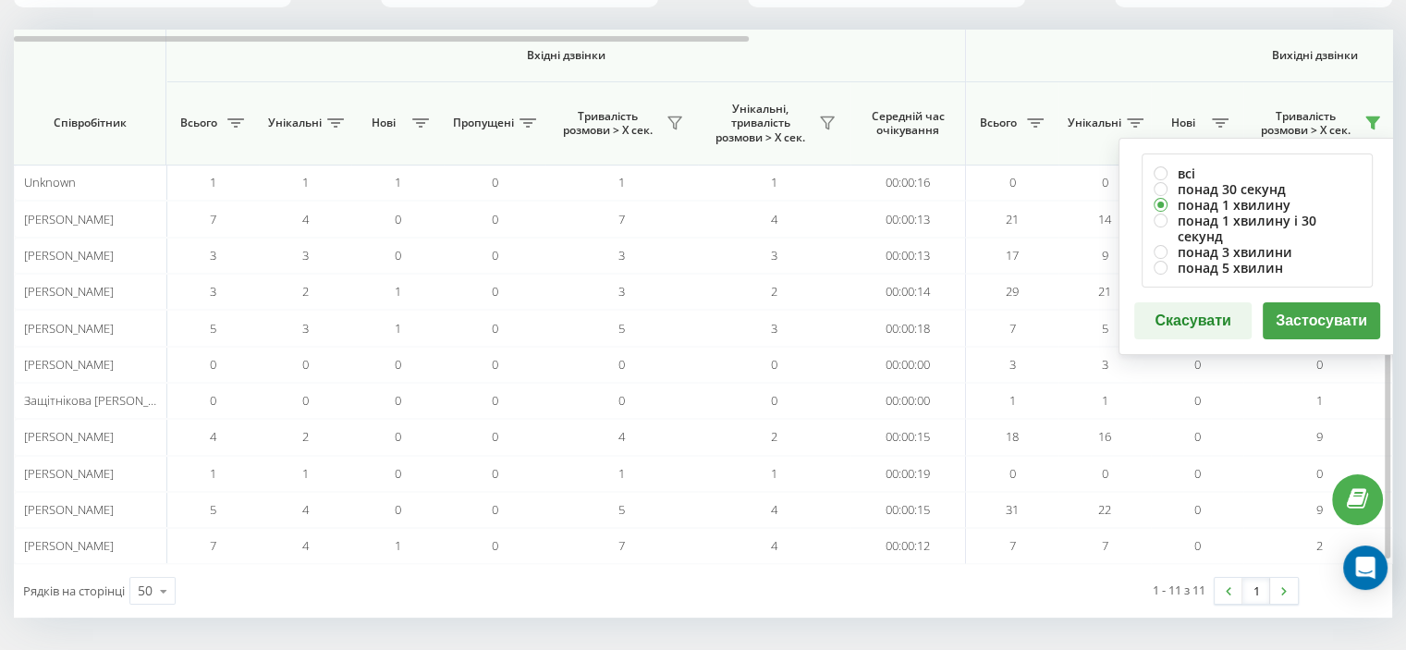
click at [1190, 302] on button "Скасувати" at bounding box center [1193, 320] width 117 height 37
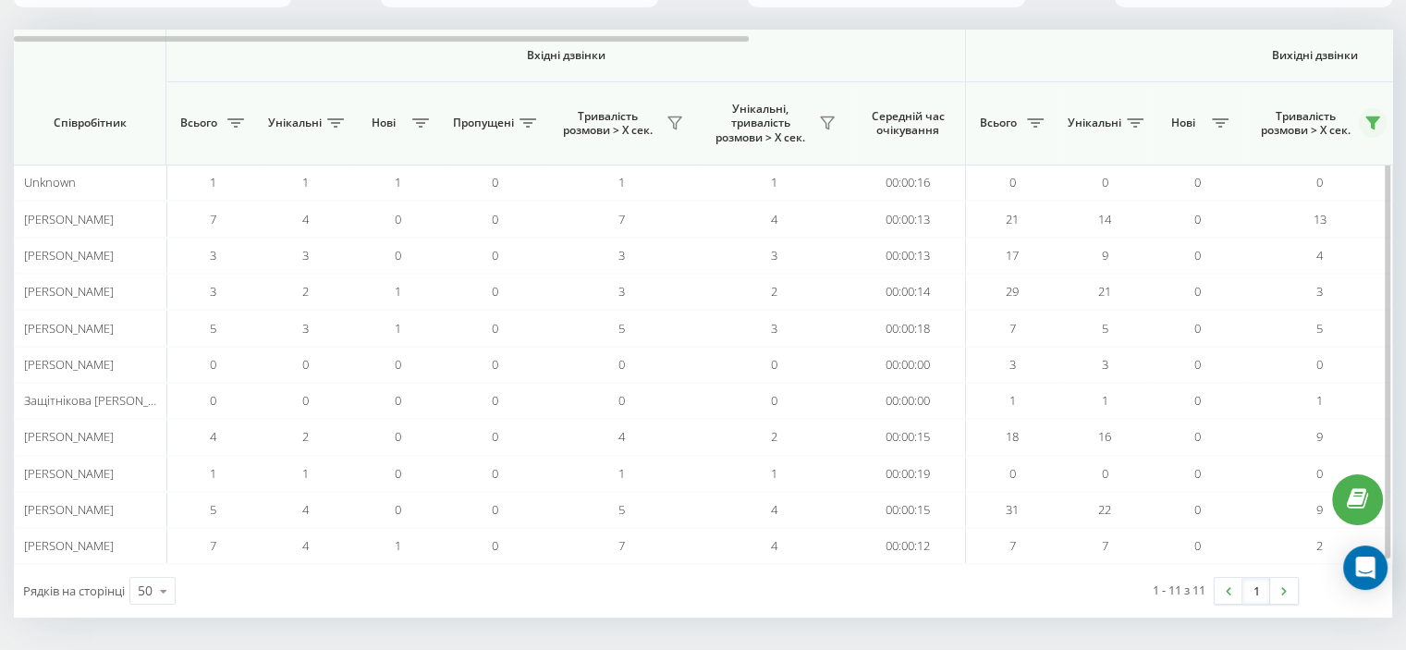
click at [1372, 123] on icon at bounding box center [1373, 123] width 13 height 12
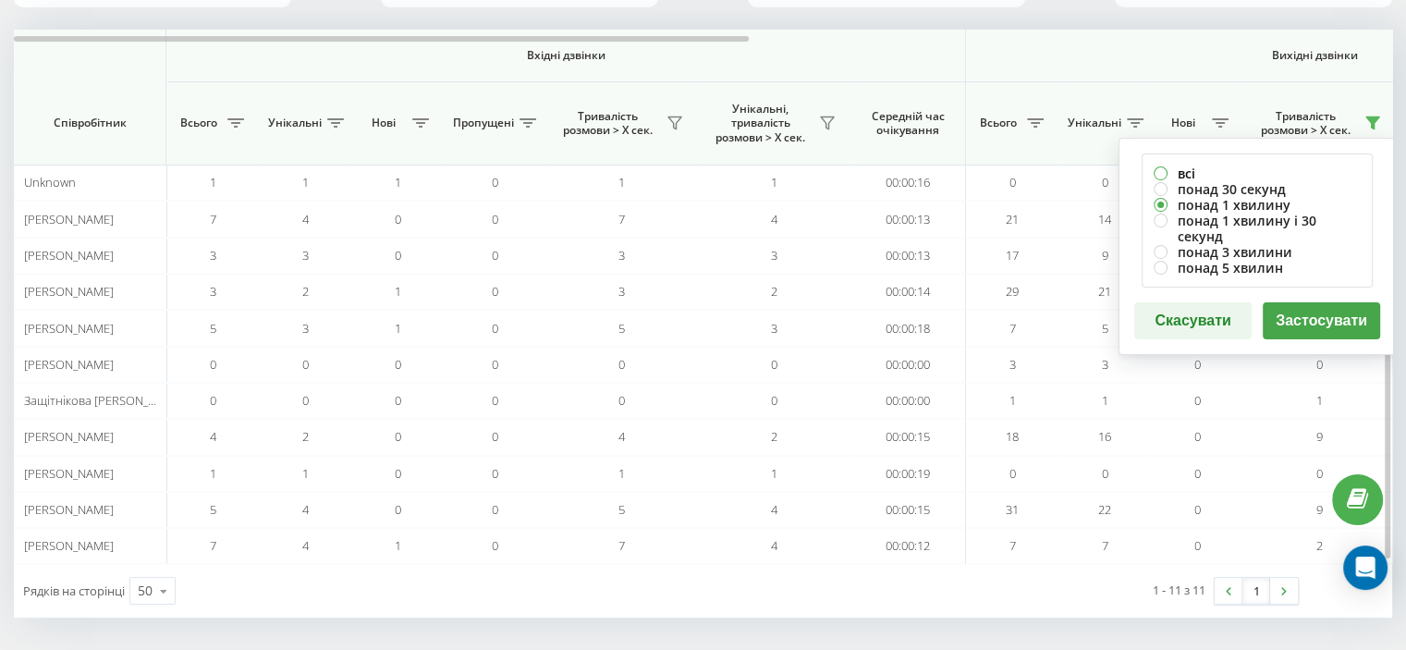
click at [1176, 167] on label "всі" at bounding box center [1257, 174] width 207 height 16
radio input "true"
click at [1319, 302] on button "Застосувати" at bounding box center [1321, 320] width 117 height 37
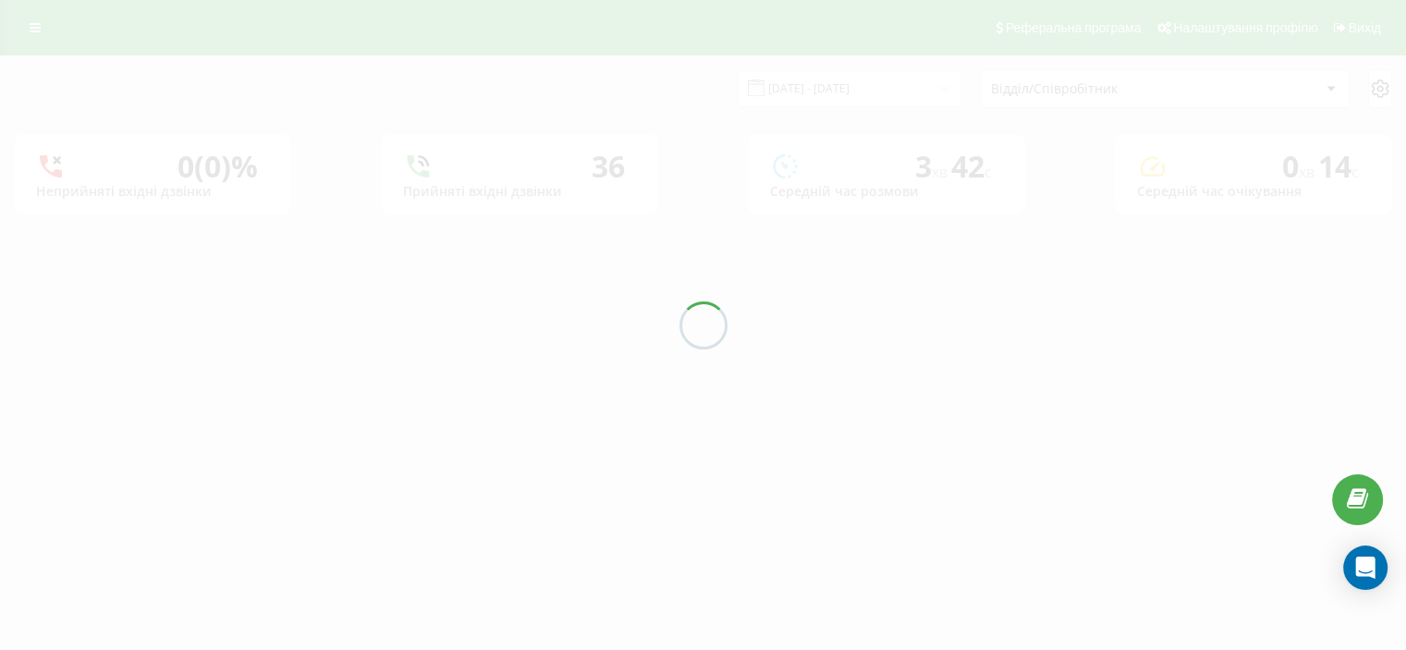
scroll to position [0, 0]
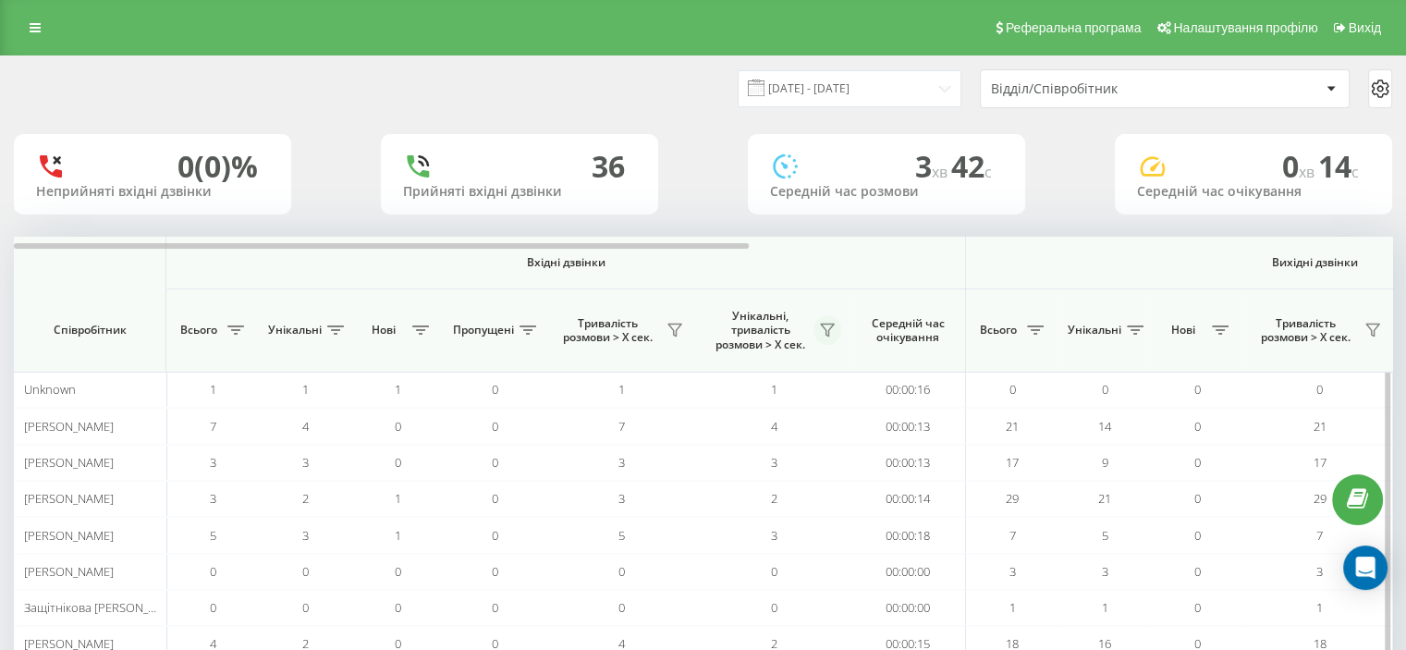
click at [829, 328] on icon at bounding box center [827, 330] width 15 height 15
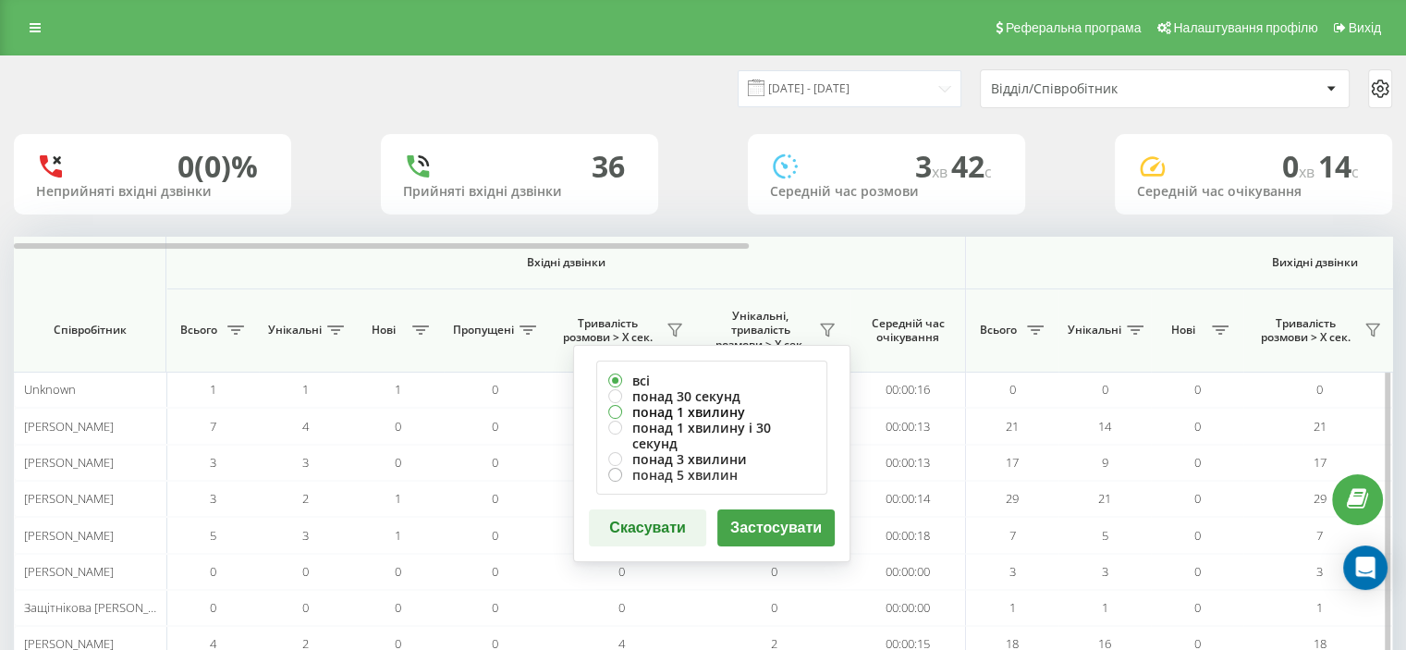
drag, startPoint x: 680, startPoint y: 406, endPoint x: 743, endPoint y: 458, distance: 82.2
click at [681, 406] on label "понад 1 хвилину" at bounding box center [711, 412] width 207 height 16
radio input "true"
click at [806, 509] on button "Застосувати" at bounding box center [776, 527] width 117 height 37
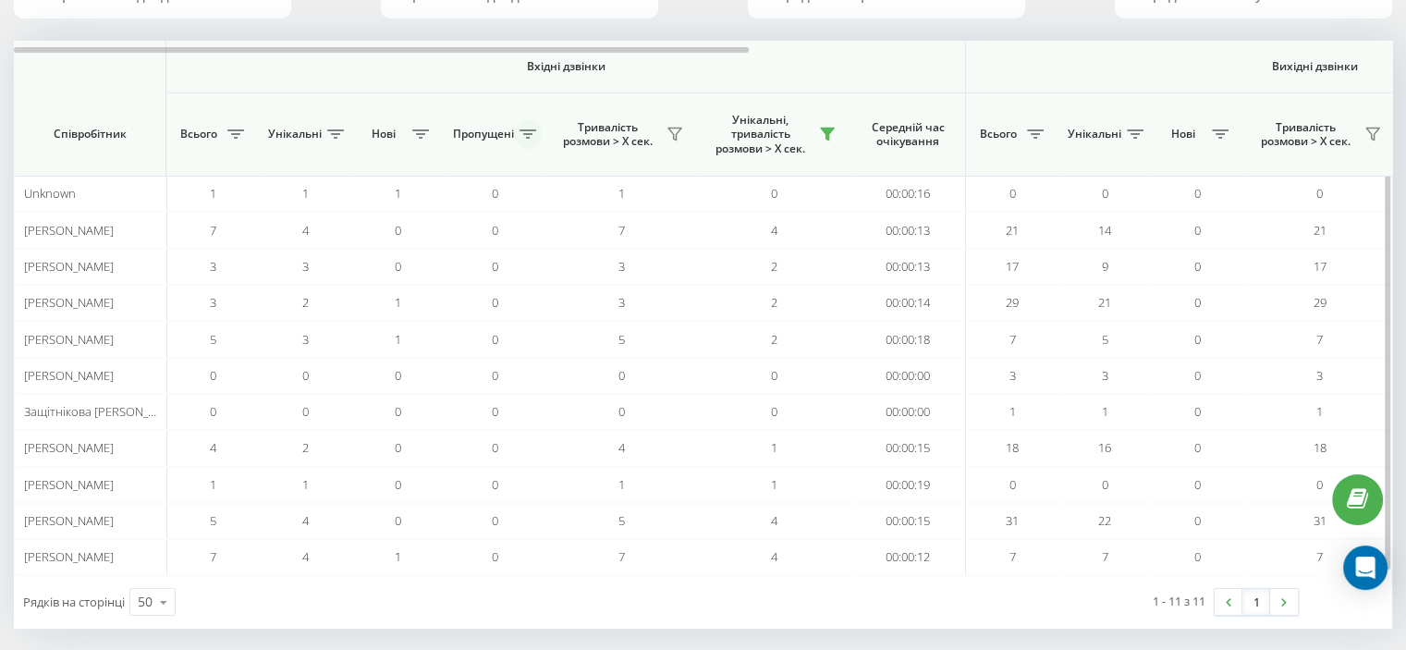
scroll to position [207, 0]
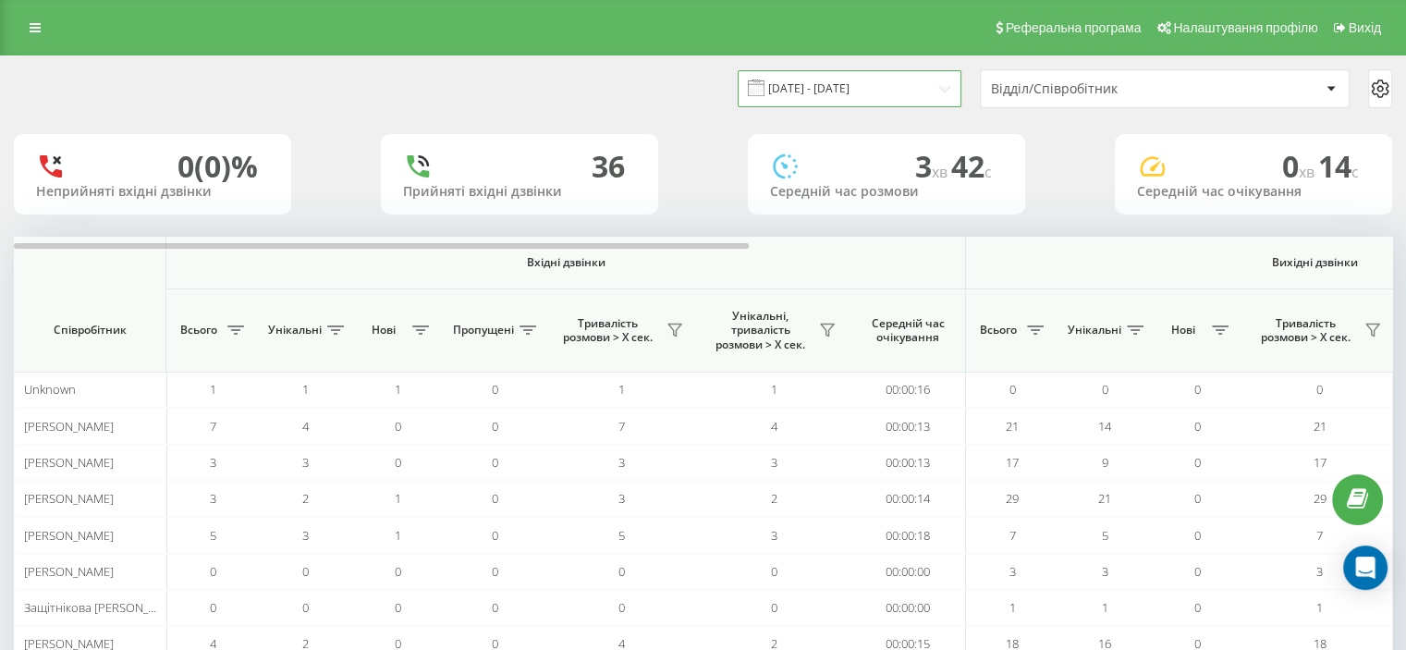
click at [939, 83] on input "[DATE] - [DATE]" at bounding box center [850, 88] width 224 height 36
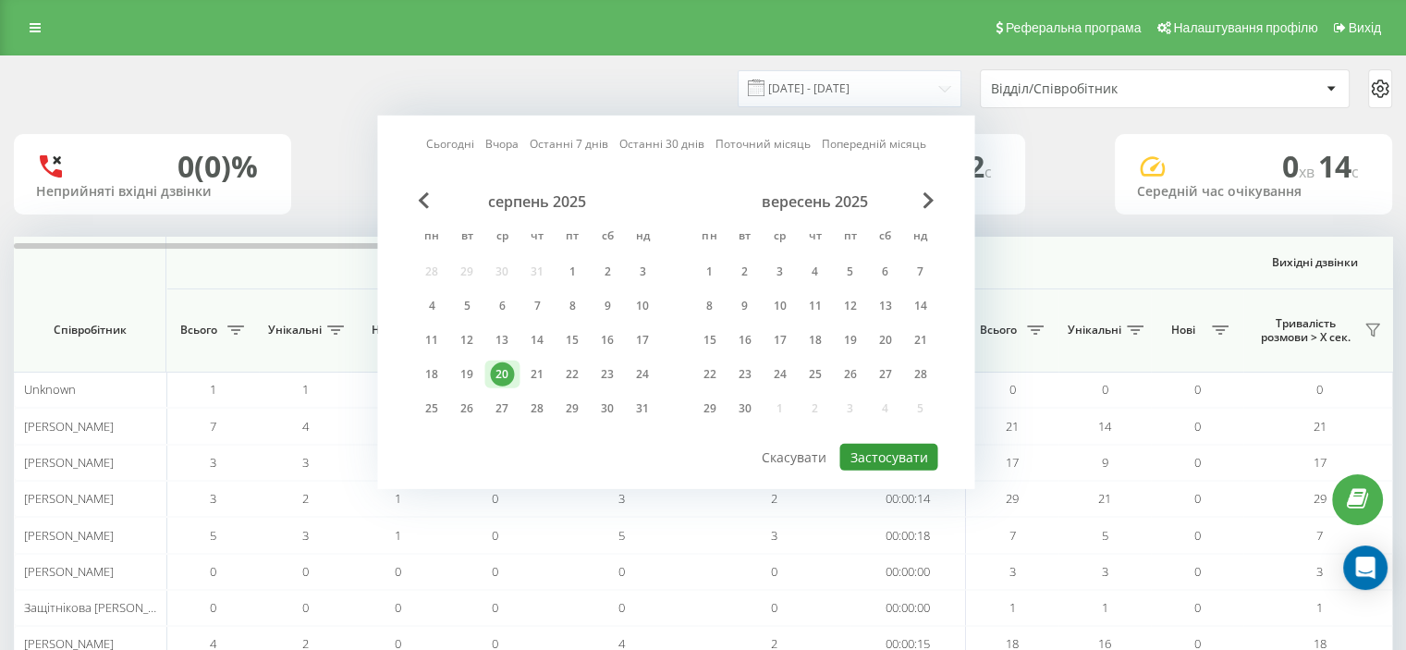
click at [874, 444] on button "Застосувати" at bounding box center [889, 457] width 98 height 27
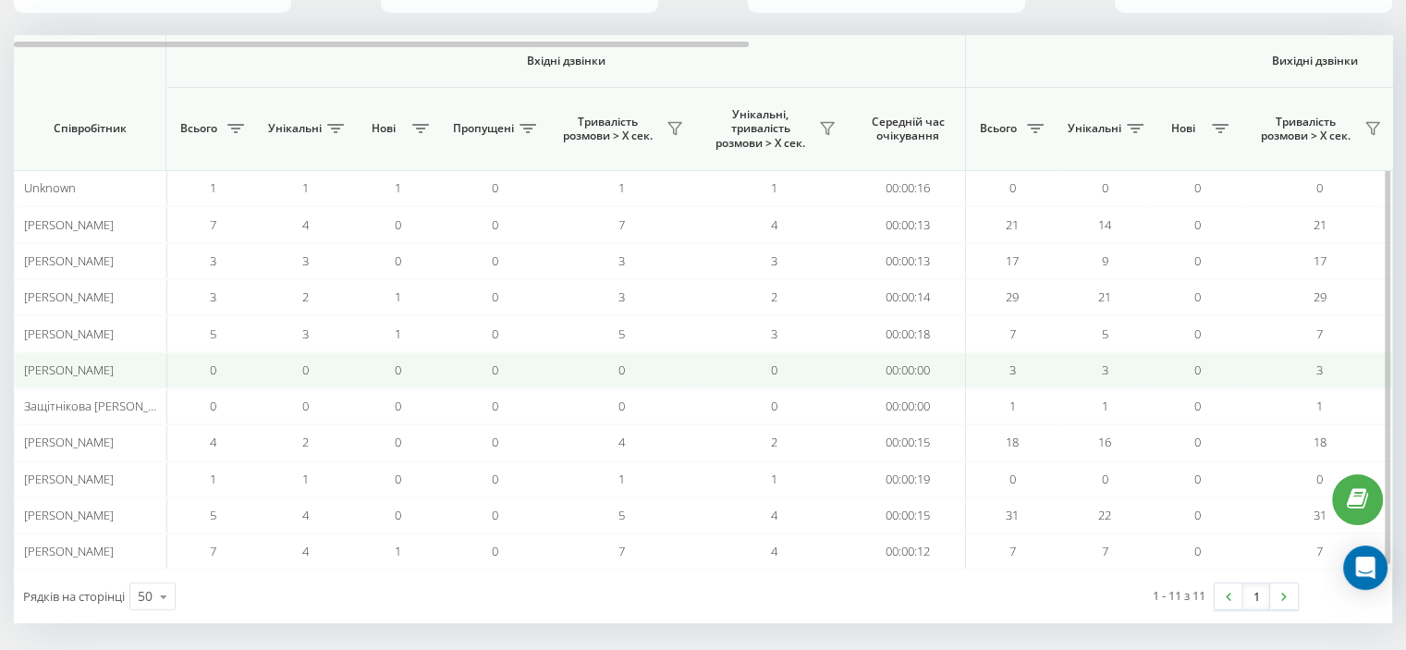
scroll to position [207, 0]
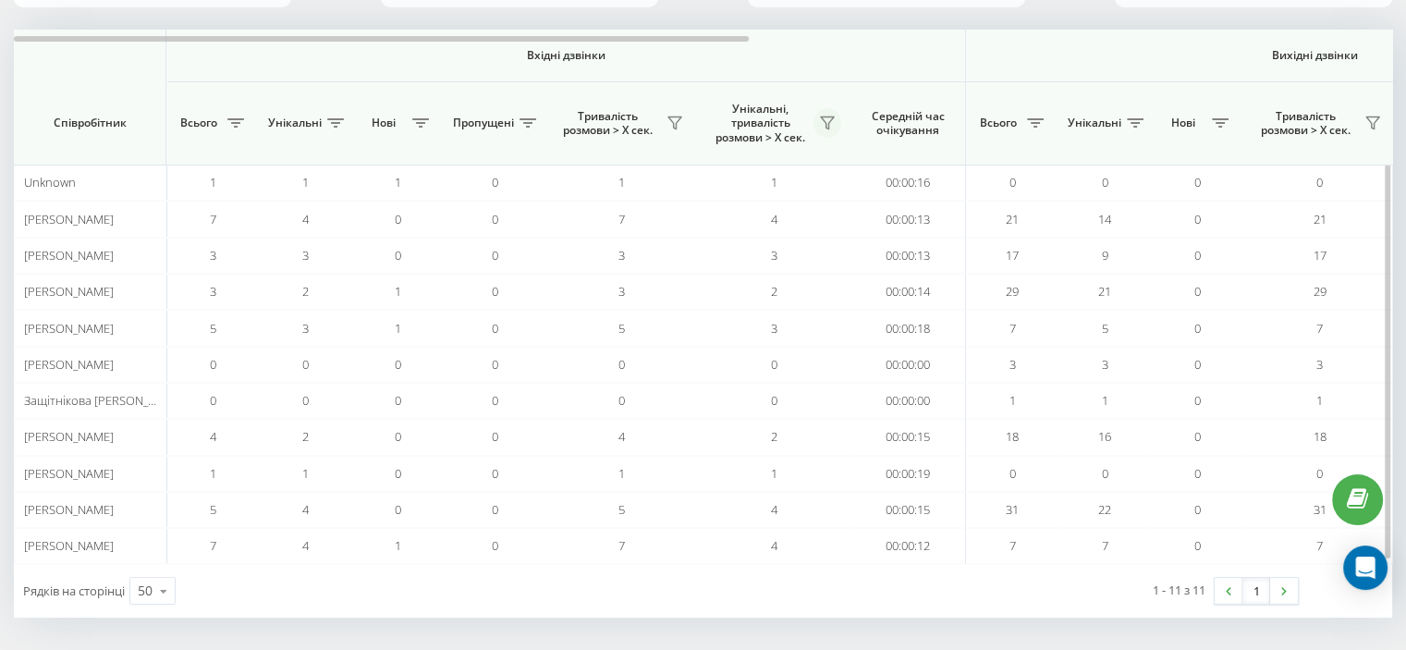
drag, startPoint x: 831, startPoint y: 116, endPoint x: 833, endPoint y: 127, distance: 11.2
click at [831, 117] on icon at bounding box center [827, 123] width 13 height 12
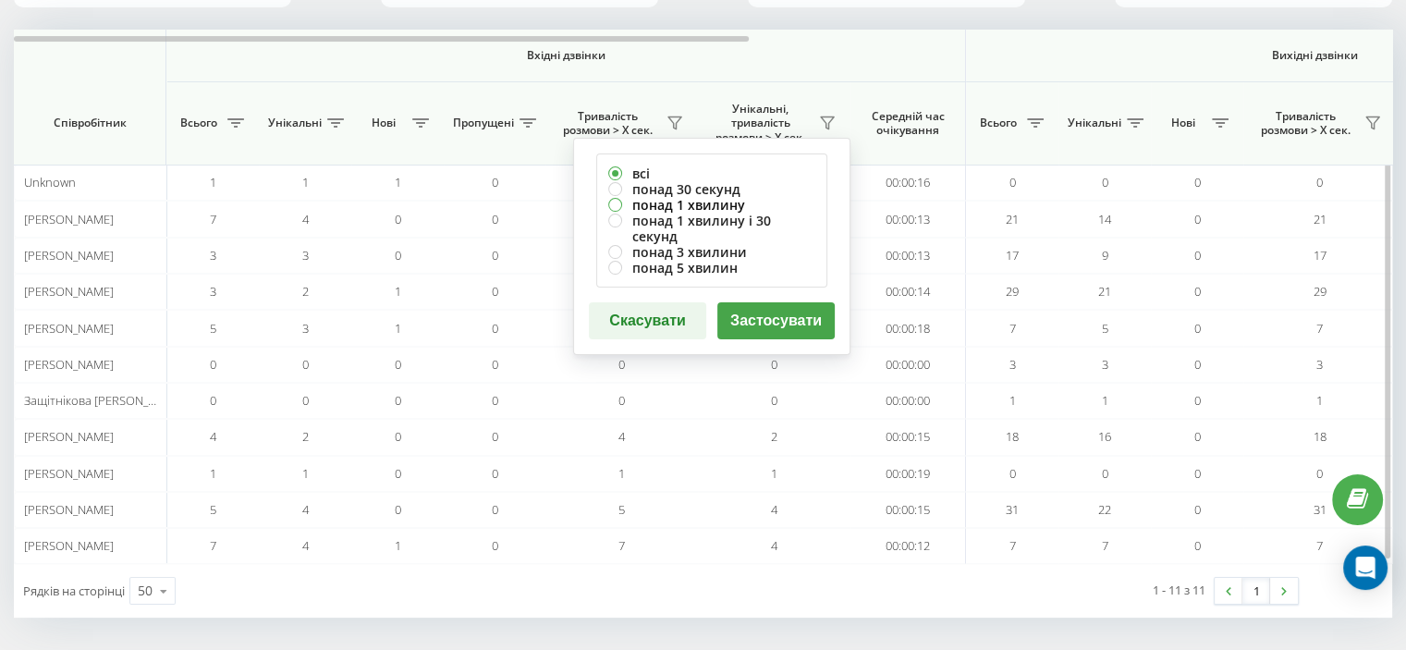
click at [699, 198] on label "понад 1 хвилину" at bounding box center [711, 205] width 207 height 16
radio input "true"
click at [768, 302] on button "Застосувати" at bounding box center [776, 320] width 117 height 37
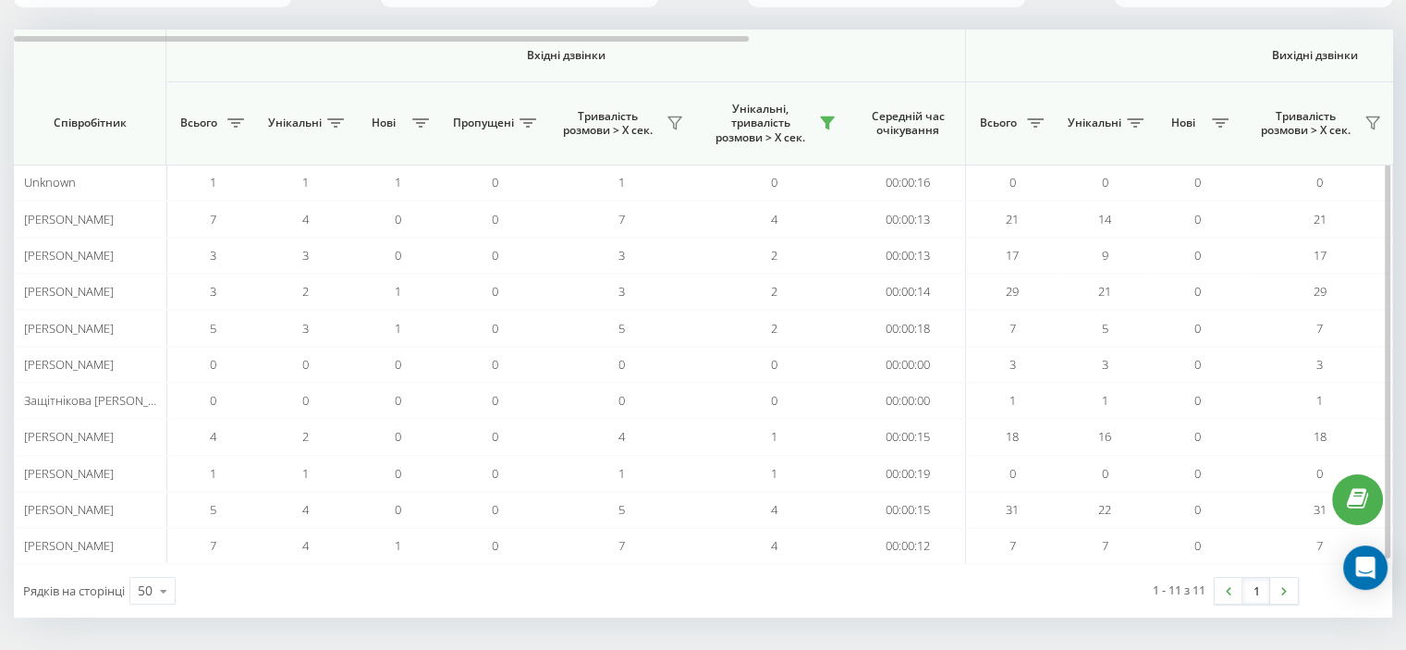
click at [1313, 55] on span "Вихідні дзвінки" at bounding box center [1315, 55] width 611 height 15
click at [833, 118] on icon at bounding box center [827, 123] width 15 height 15
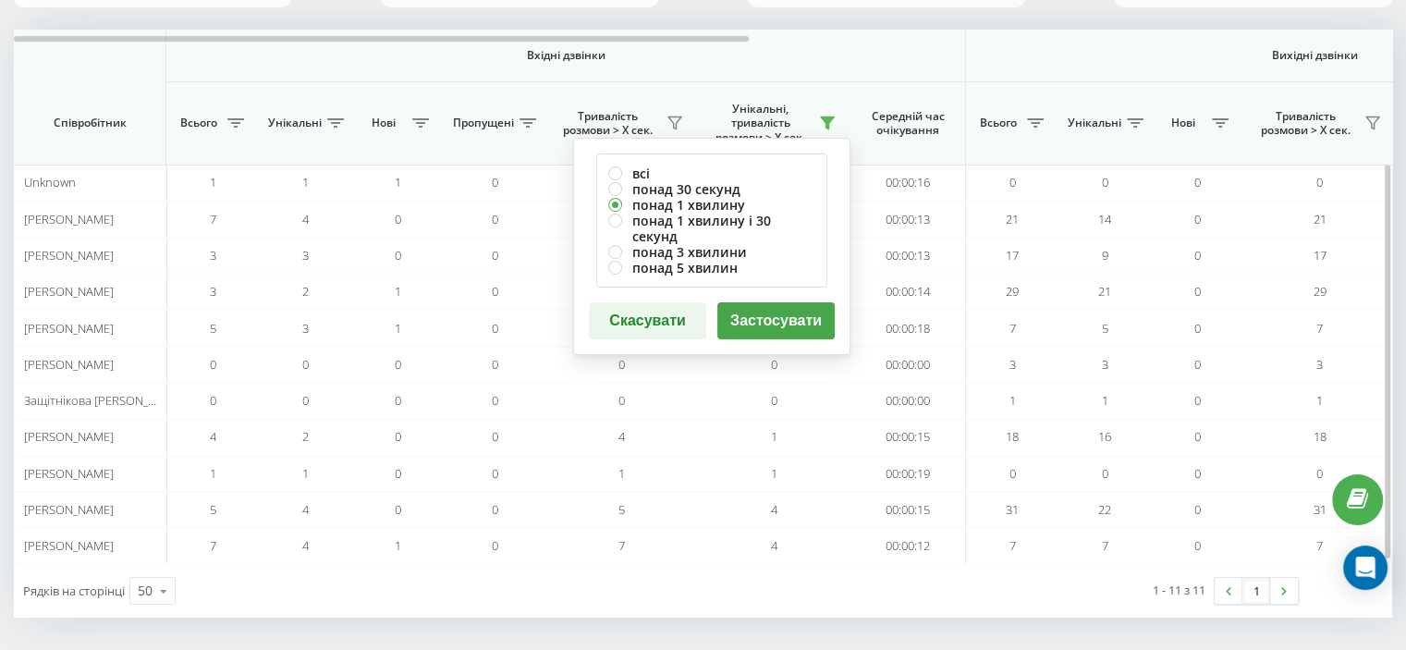
click at [645, 302] on button "Скасувати" at bounding box center [647, 320] width 117 height 37
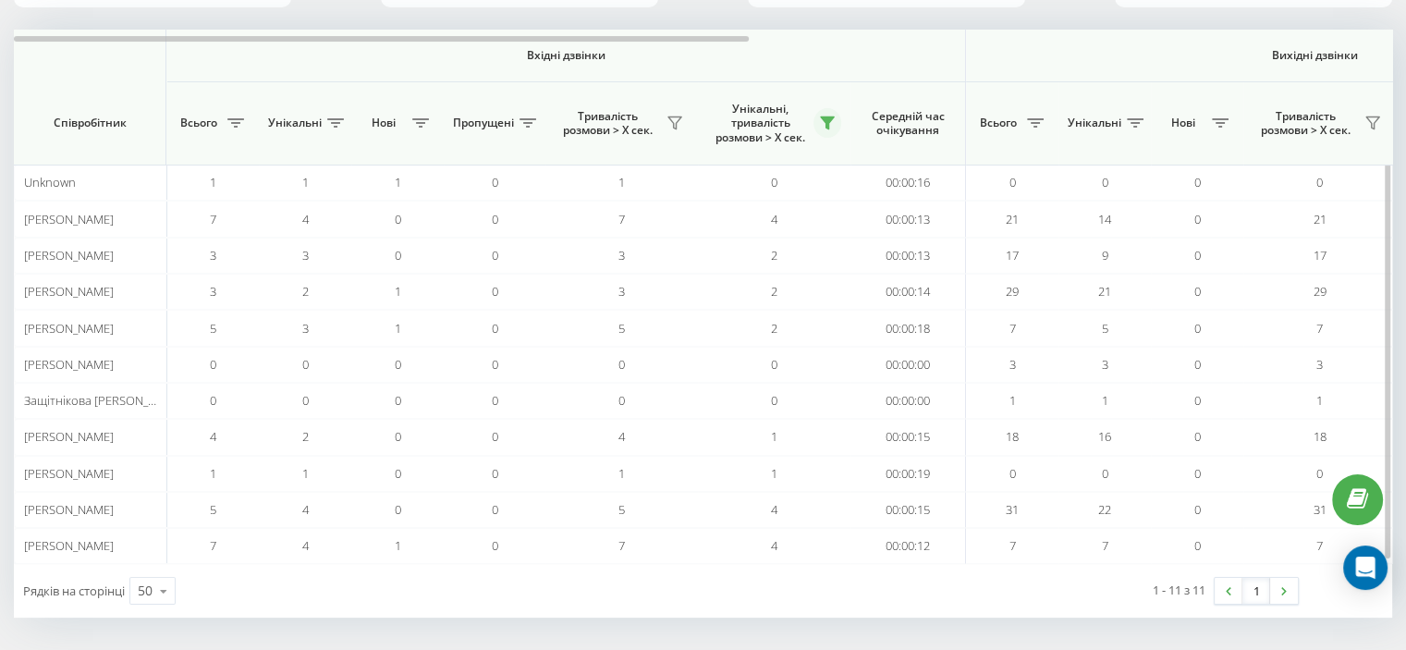
click at [829, 116] on icon at bounding box center [827, 123] width 15 height 15
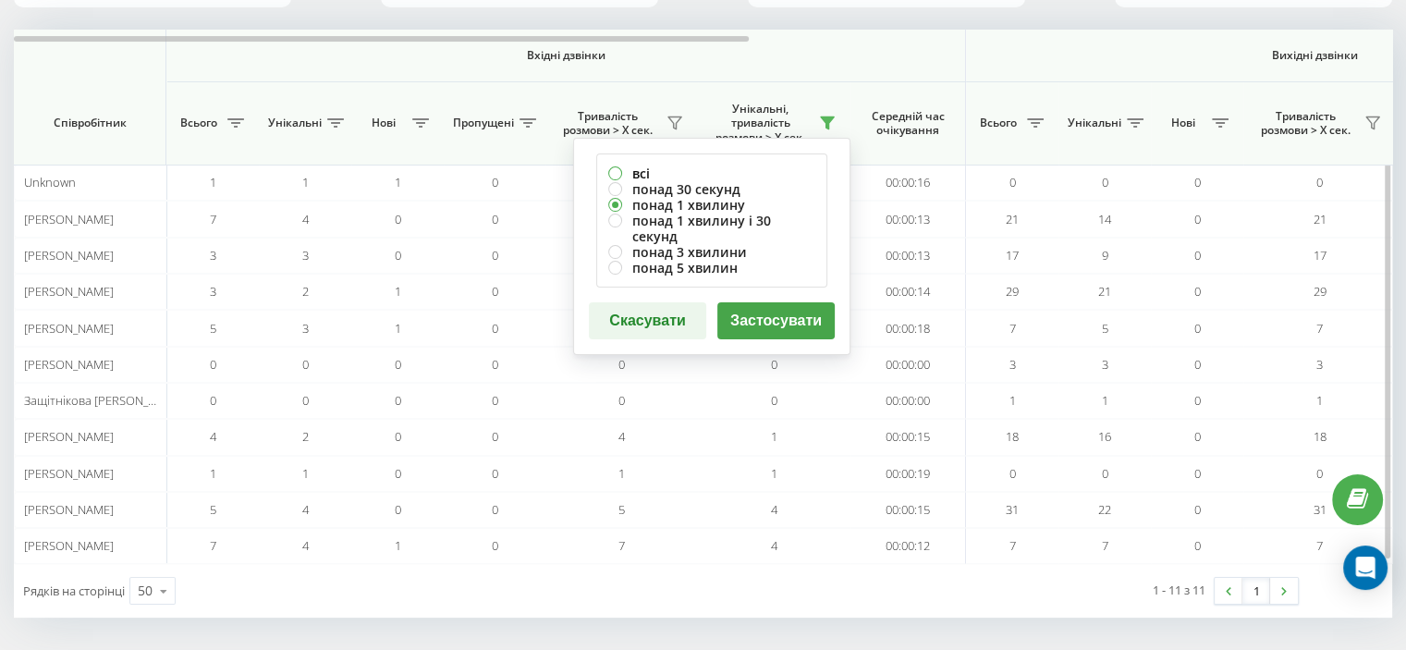
click at [618, 169] on label "всі" at bounding box center [711, 174] width 207 height 16
radio input "true"
click at [785, 302] on button "Застосувати" at bounding box center [776, 320] width 117 height 37
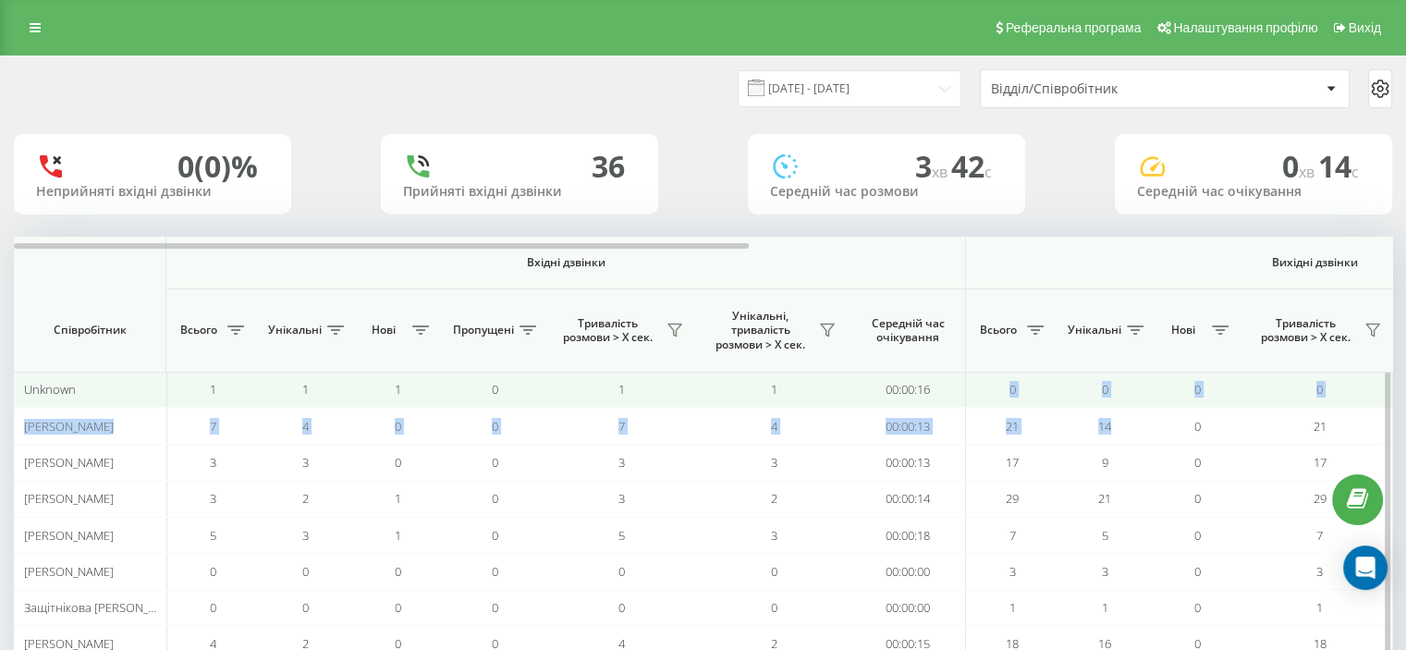
drag, startPoint x: 1177, startPoint y: 408, endPoint x: 930, endPoint y: 397, distance: 247.1
click at [930, 397] on tbody "Unknown 1 1 1 0 1 1 00:00:16 0 0 0 0 0 00:00:00 1 1 1 00:00:17 00:00:17 00:00:1…" at bounding box center [1304, 571] width 2580 height 399
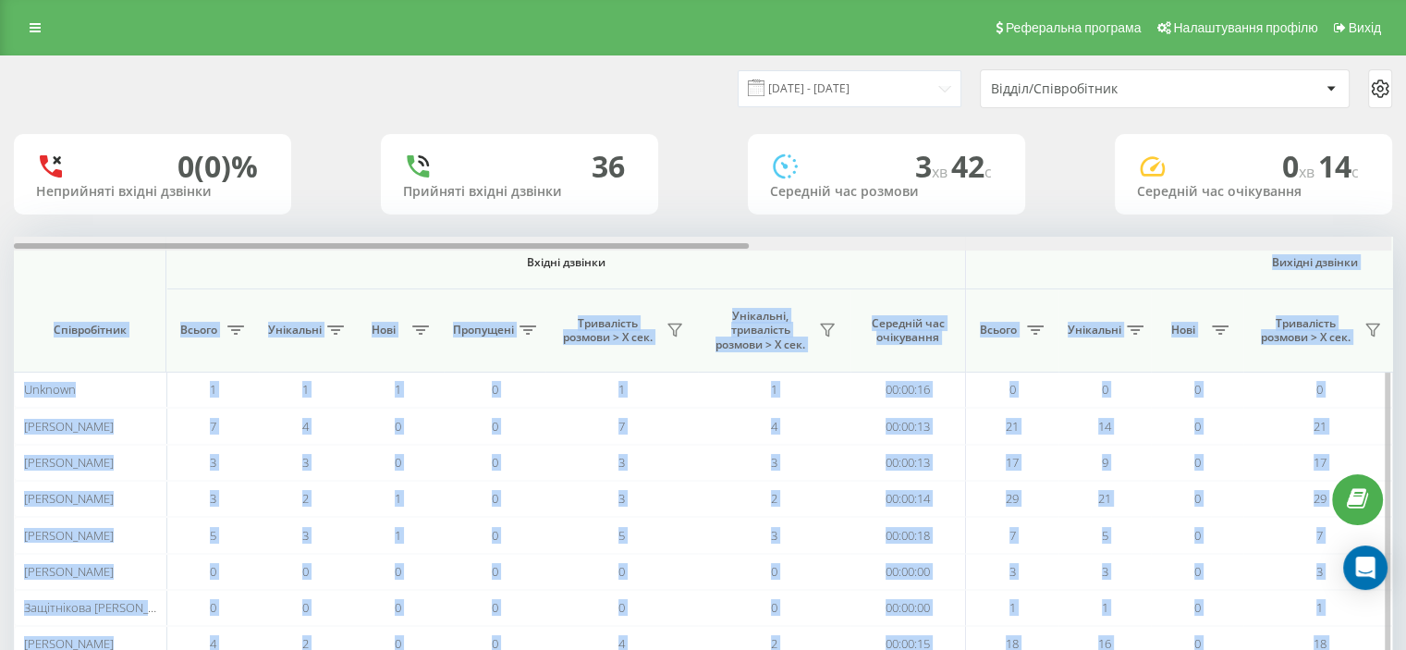
drag, startPoint x: 1159, startPoint y: 260, endPoint x: 1095, endPoint y: 296, distance: 73.3
click at [909, 241] on div "Вхідні дзвінки Вихідні дзвінки Всі дзвінки Співробітник Всього Унікальні Нові П…" at bounding box center [703, 504] width 1379 height 534
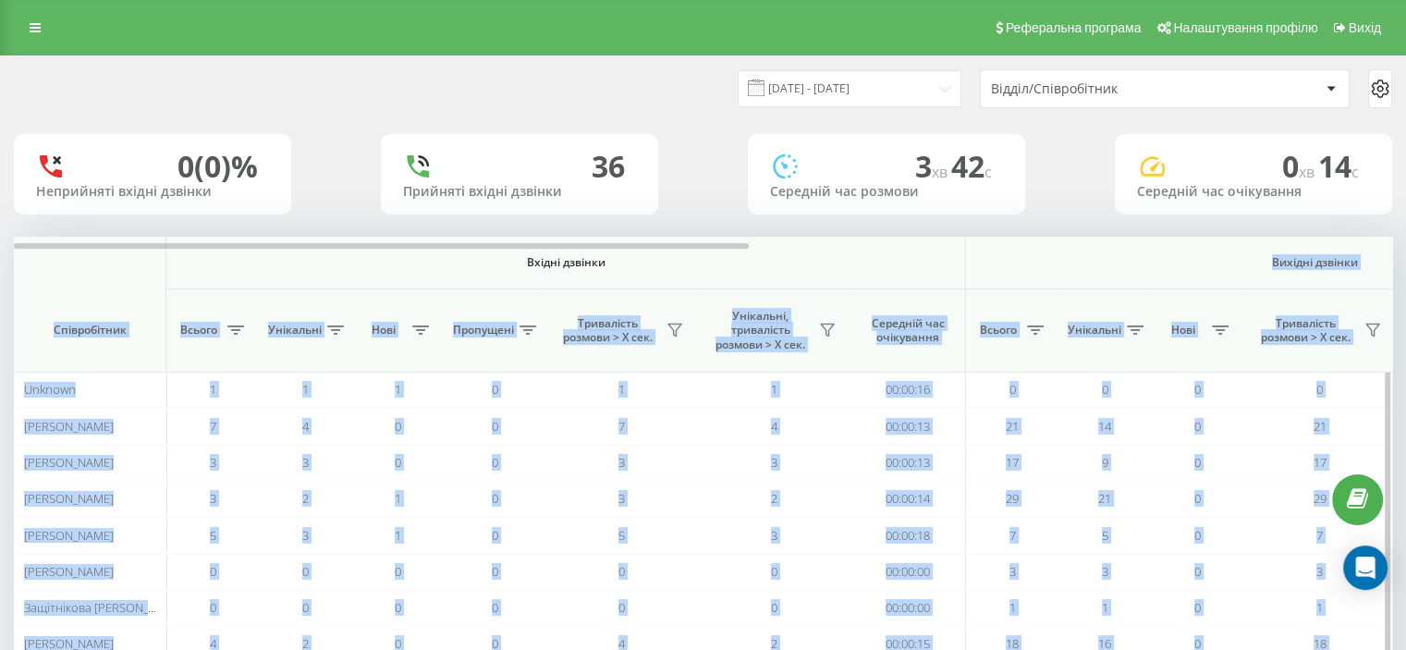
click at [1186, 254] on th "Вихідні дзвінки" at bounding box center [1315, 263] width 698 height 53
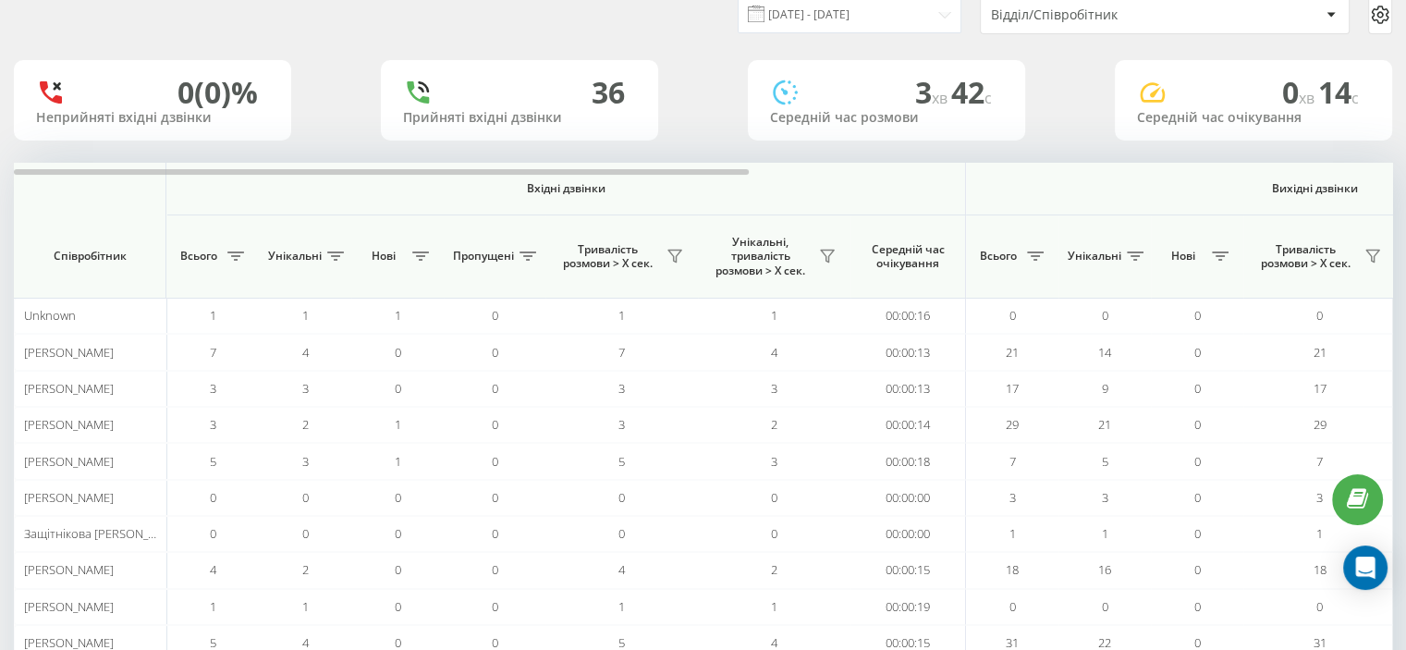
scroll to position [207, 0]
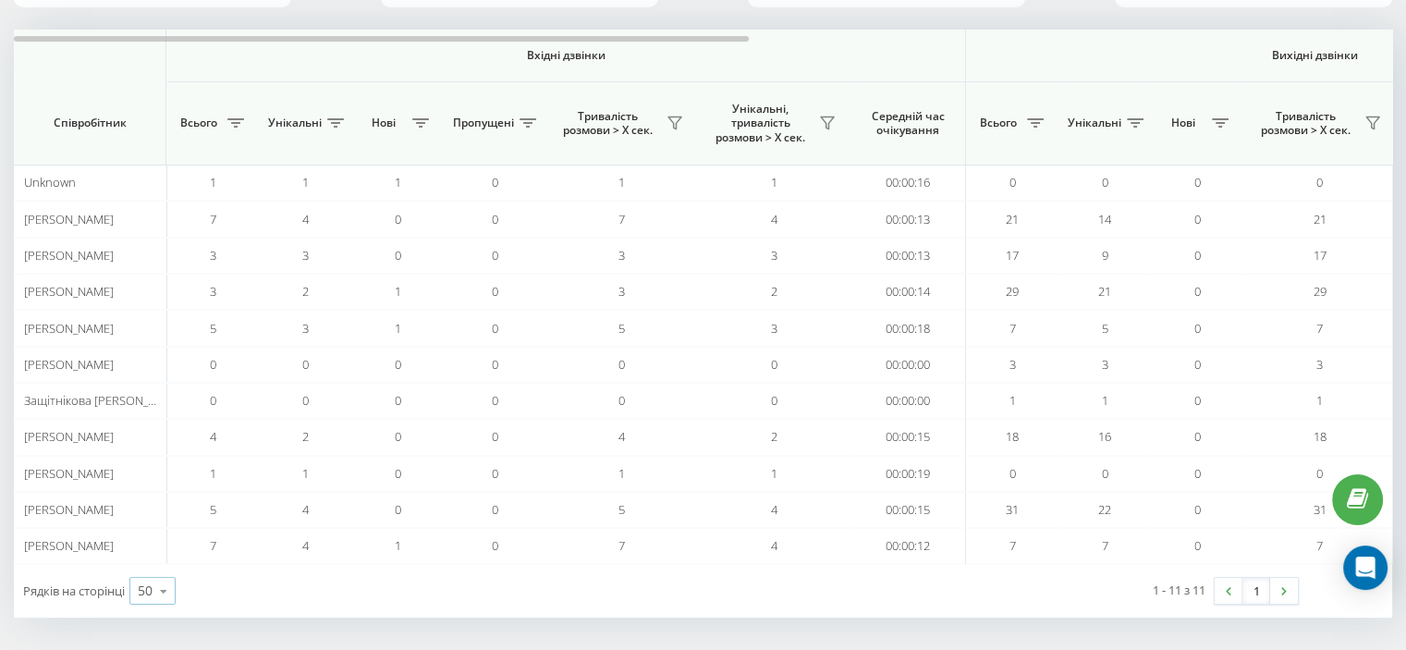
click at [159, 587] on icon at bounding box center [164, 591] width 28 height 36
click at [158, 558] on span "100" at bounding box center [149, 565] width 22 height 18
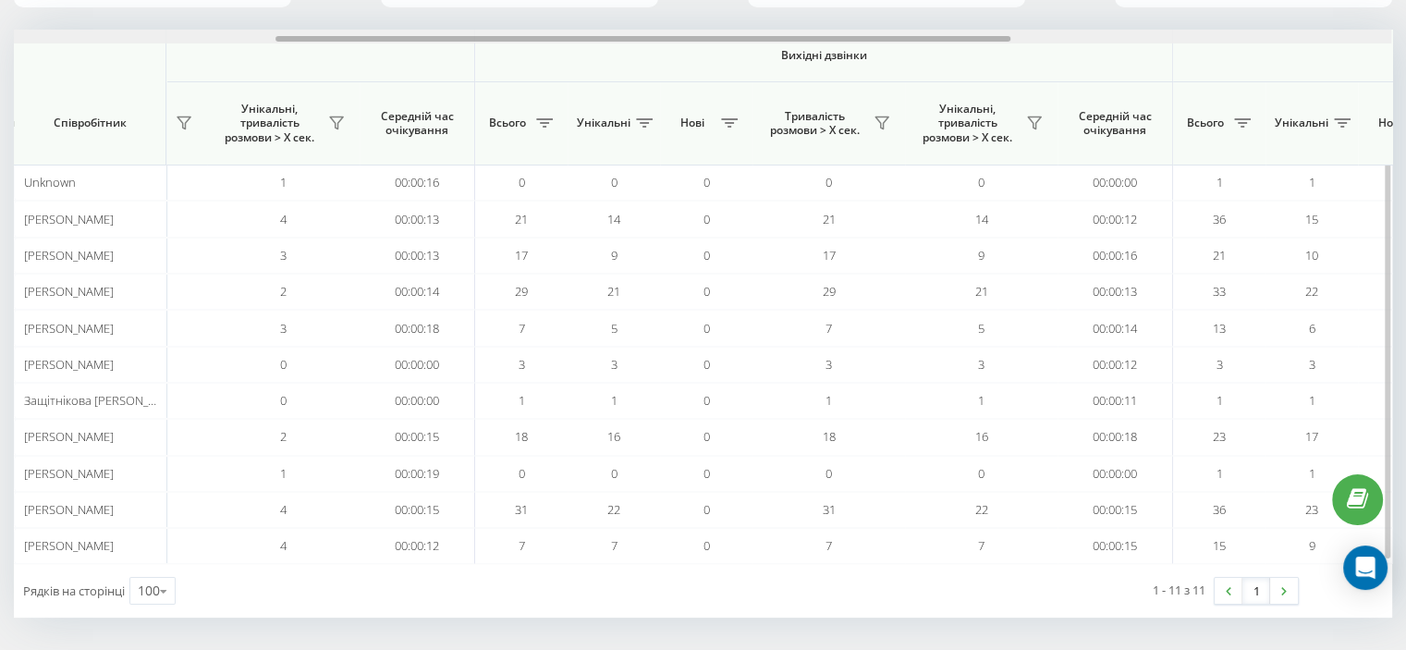
scroll to position [0, 482]
drag, startPoint x: 762, startPoint y: 36, endPoint x: 984, endPoint y: 36, distance: 221.9
click at [984, 36] on div at bounding box center [639, 39] width 735 height 6
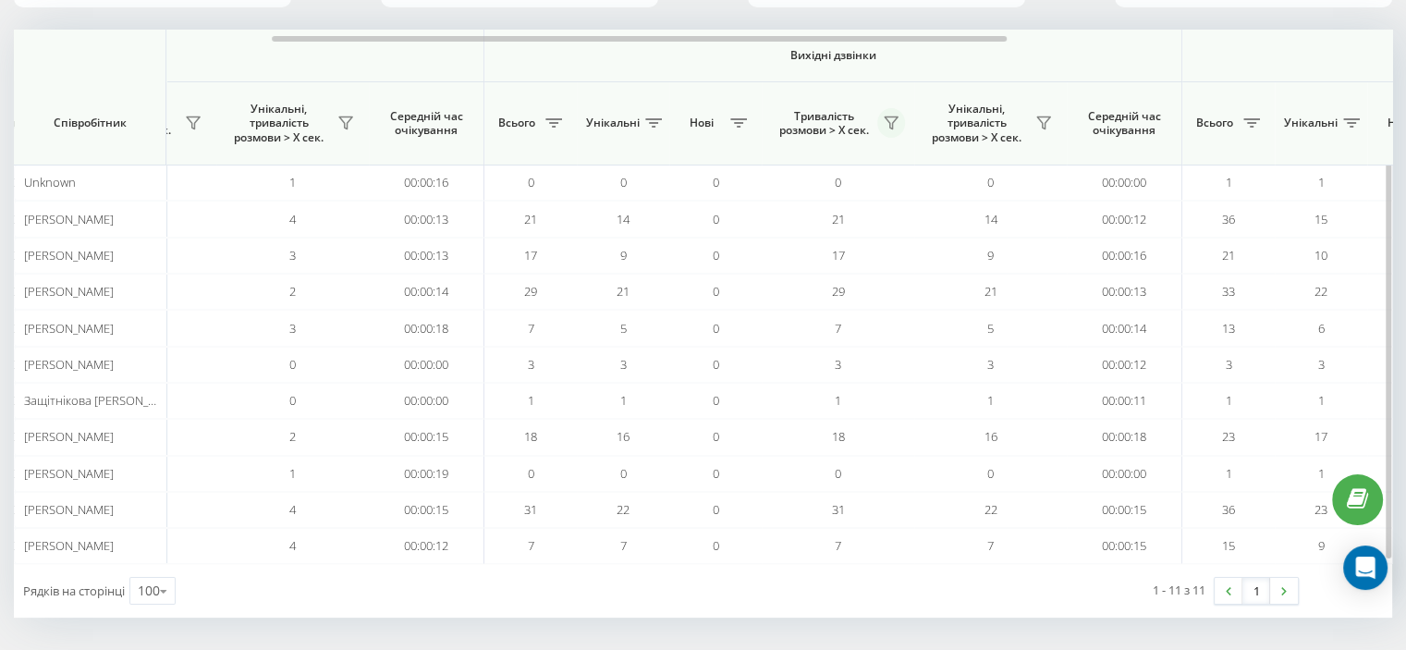
click at [891, 117] on icon at bounding box center [891, 123] width 15 height 15
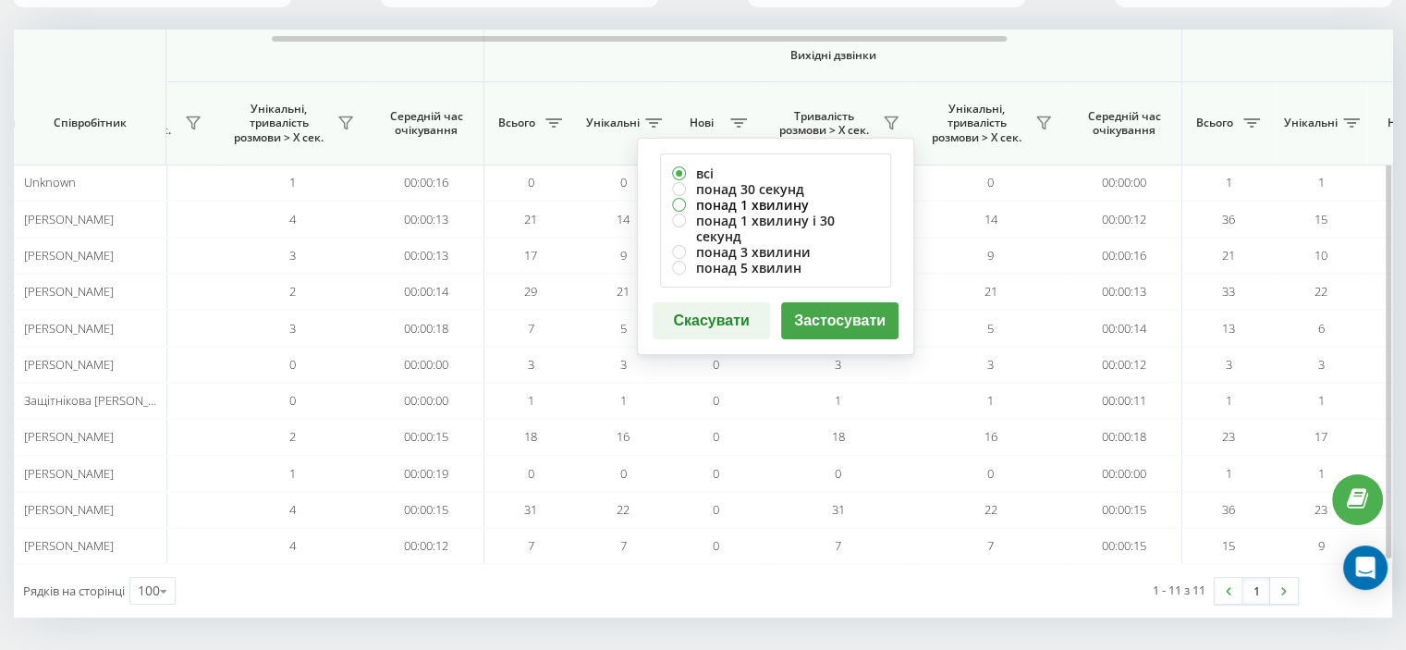
click at [734, 203] on label "понад 1 хвилину" at bounding box center [775, 205] width 207 height 16
radio input "true"
click at [843, 302] on button "Застосувати" at bounding box center [839, 320] width 117 height 37
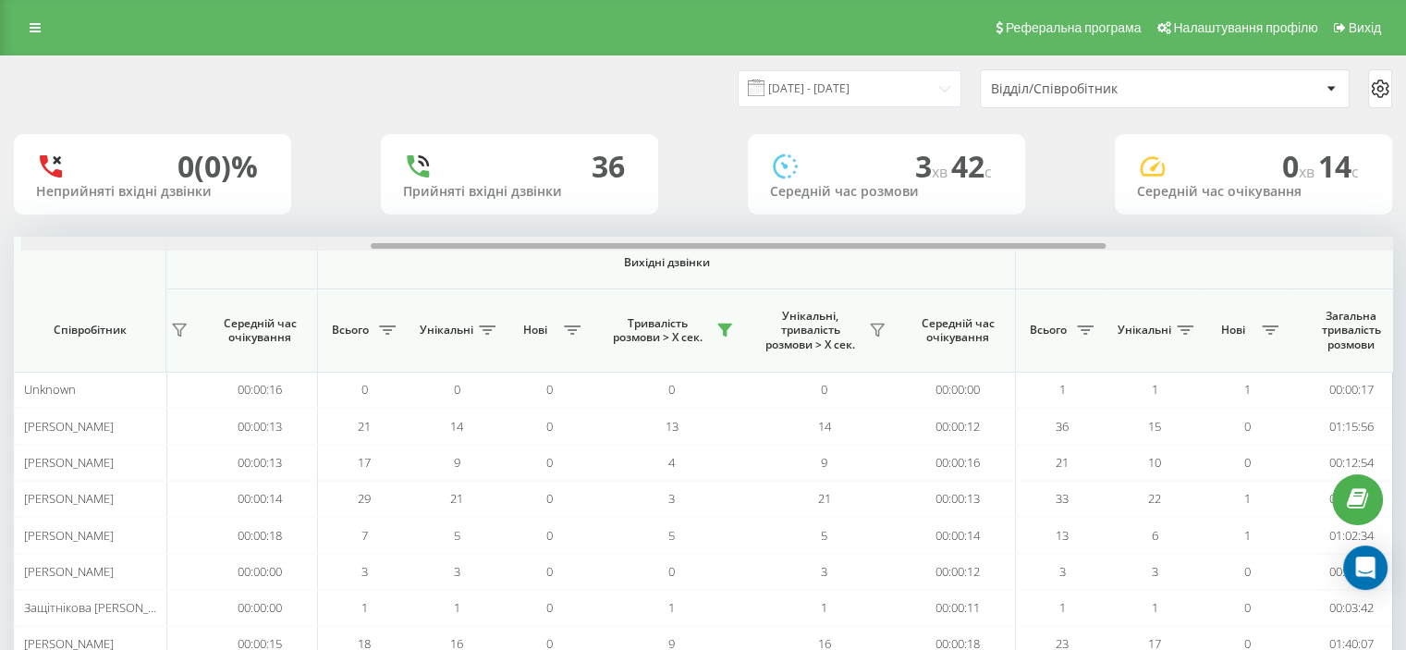
scroll to position [0, 655]
drag, startPoint x: 727, startPoint y: 245, endPoint x: 1077, endPoint y: 244, distance: 350.5
click at [1077, 244] on div at bounding box center [731, 246] width 735 height 6
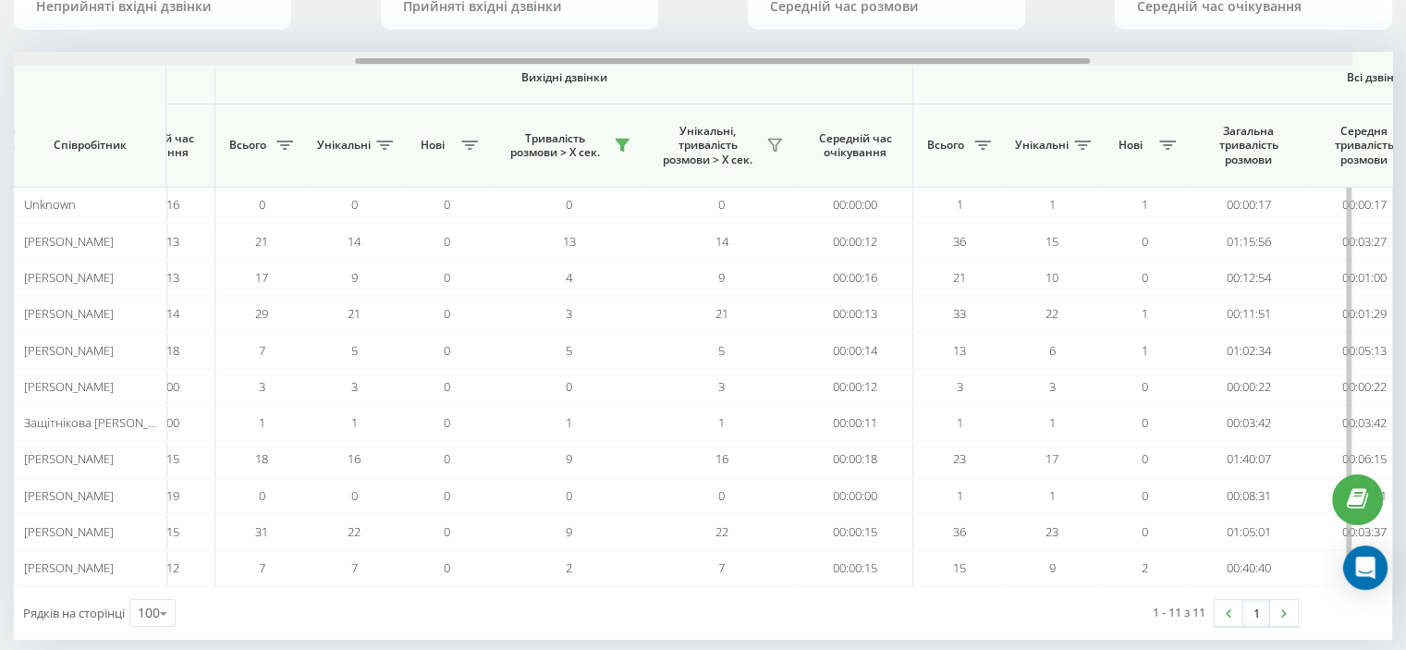
scroll to position [0, 783]
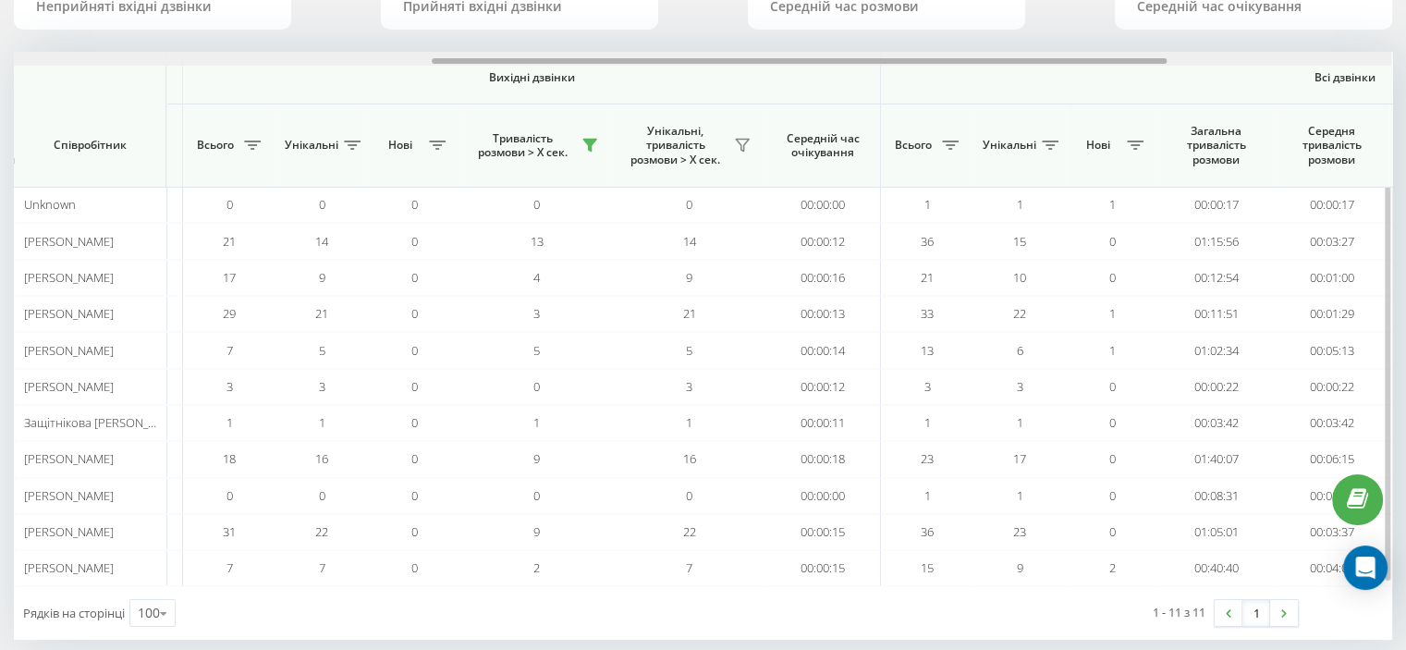
drag, startPoint x: 427, startPoint y: 60, endPoint x: 496, endPoint y: 68, distance: 68.8
click at [496, 68] on div "Вхідні дзвінки Вихідні дзвінки Всі дзвінки Співробітник Всього Унікальні Нові П…" at bounding box center [703, 319] width 1379 height 534
click at [747, 143] on icon at bounding box center [742, 145] width 15 height 15
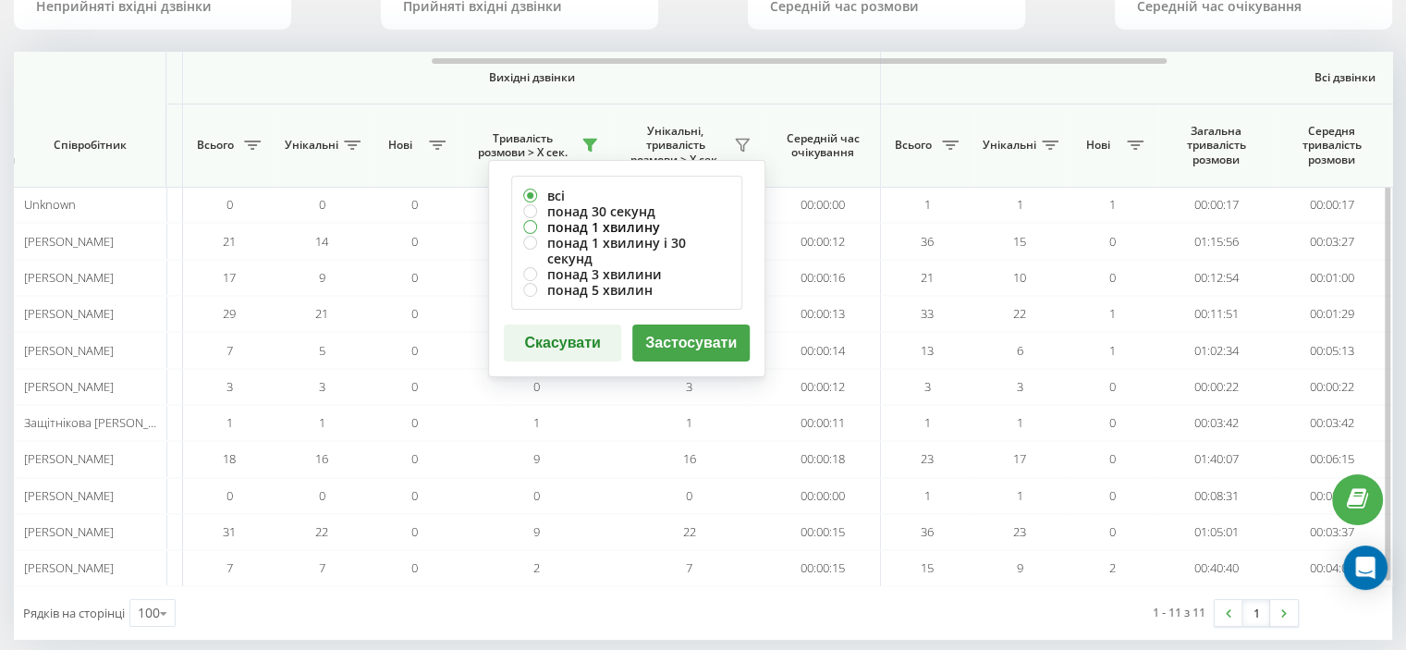
click at [568, 225] on label "понад 1 хвилину" at bounding box center [626, 227] width 207 height 16
radio input "true"
click at [697, 325] on button "Застосувати" at bounding box center [690, 343] width 117 height 37
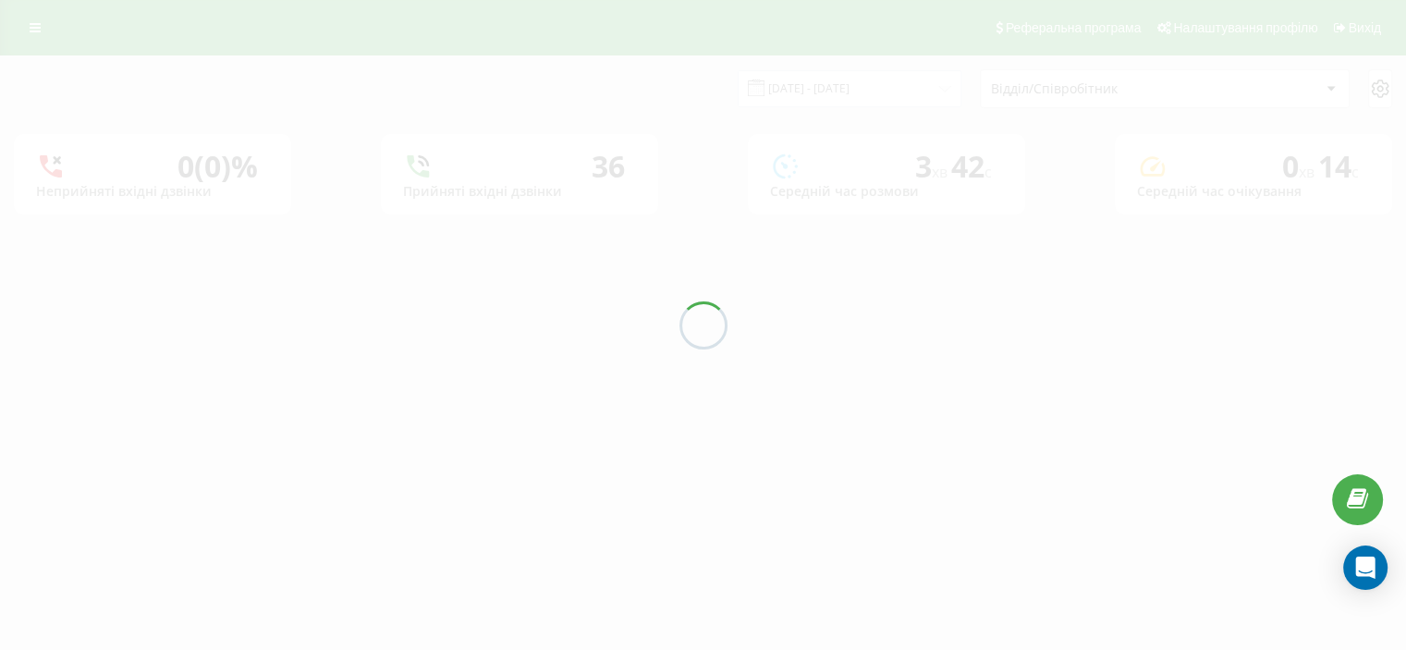
scroll to position [0, 0]
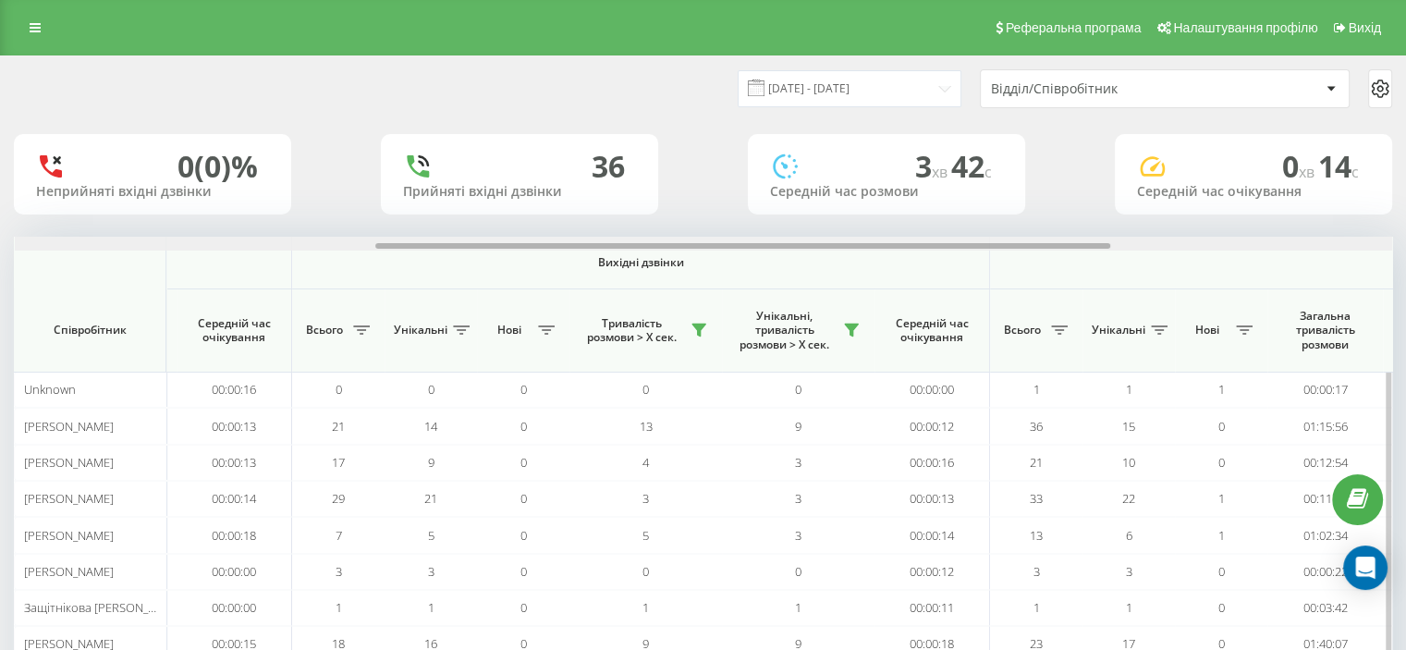
drag, startPoint x: 698, startPoint y: 244, endPoint x: 814, endPoint y: 265, distance: 117.5
click at [1047, 236] on div "20.08.2025 - 20.08.2025 Відділ/Співробітник 0 (0)% Неприйняті вхідні дзвінки 36…" at bounding box center [703, 440] width 1379 height 768
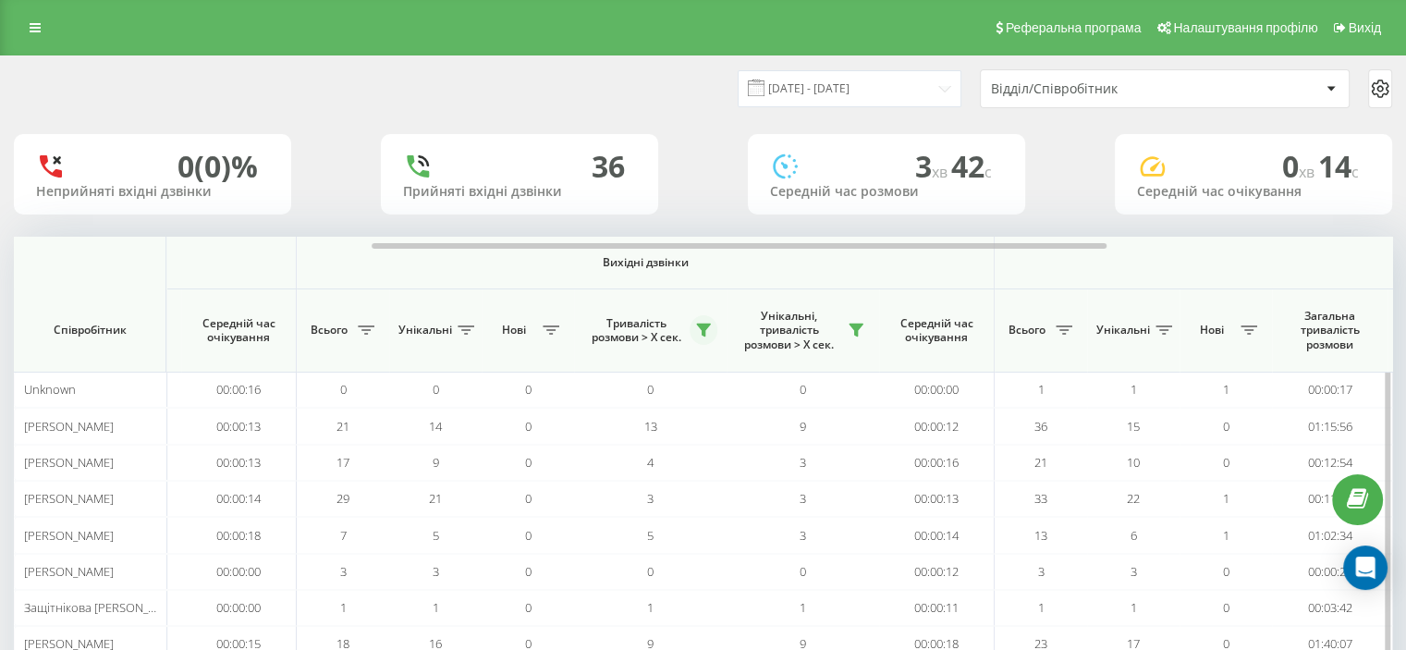
click at [703, 327] on icon at bounding box center [703, 331] width 13 height 12
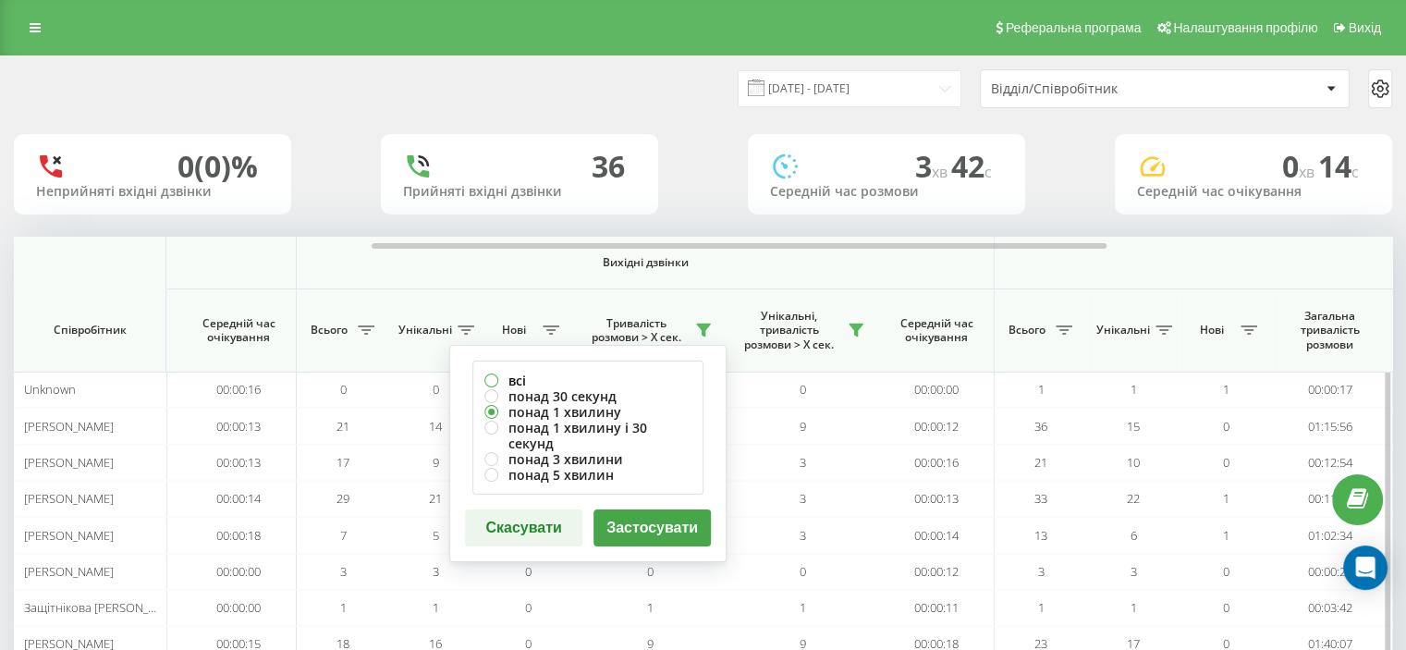
drag, startPoint x: 522, startPoint y: 376, endPoint x: 583, endPoint y: 469, distance: 111.3
click at [522, 376] on label "всі" at bounding box center [588, 381] width 207 height 16
radio input "true"
click at [630, 509] on button "Застосувати" at bounding box center [652, 527] width 117 height 37
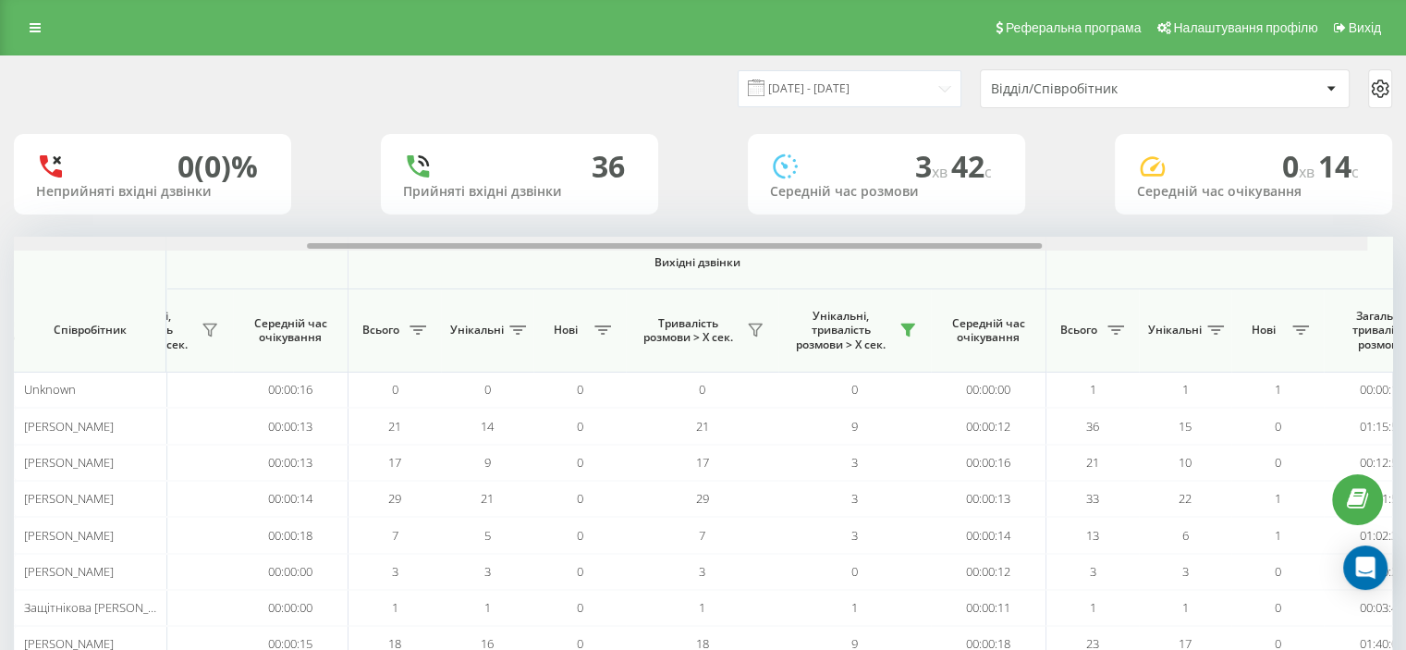
scroll to position [0, 577]
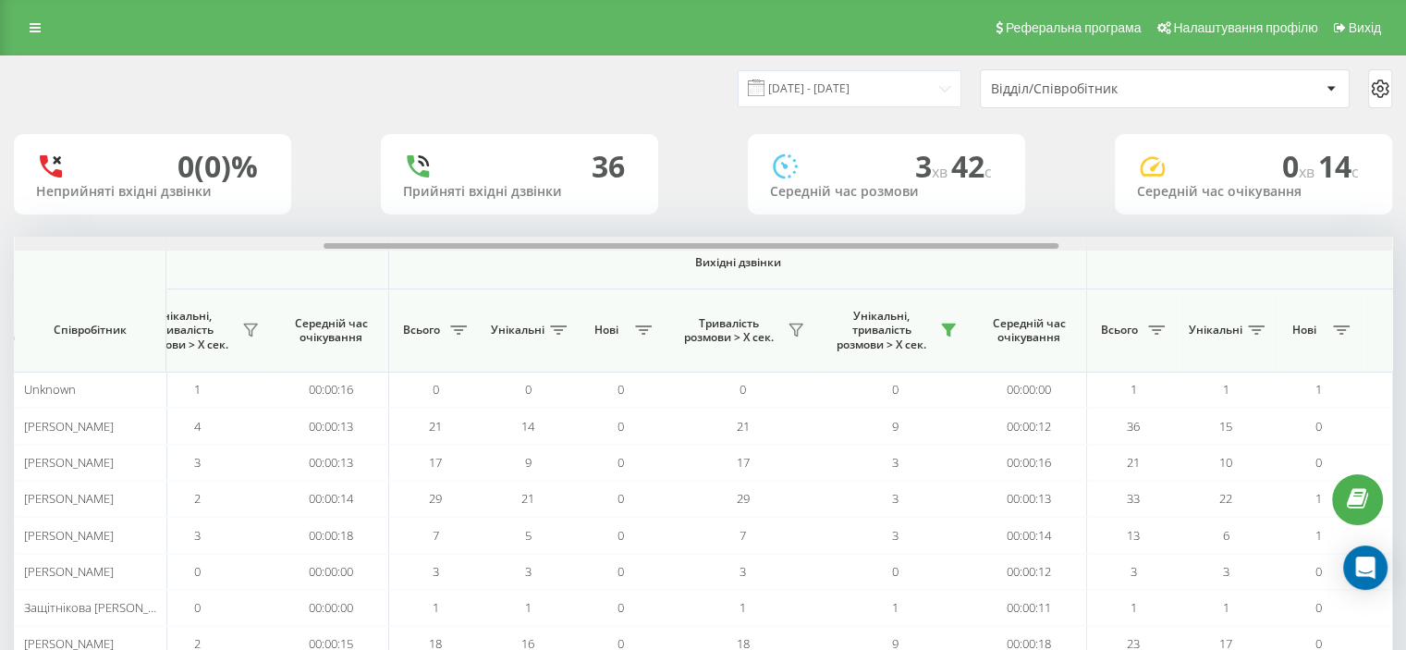
drag, startPoint x: 697, startPoint y: 244, endPoint x: 1006, endPoint y: 235, distance: 309.0
click at [1006, 235] on div "20.08.2025 - 20.08.2025 Відділ/Співробітник 0 (0)% Неприйняті вхідні дзвінки 36…" at bounding box center [703, 440] width 1379 height 768
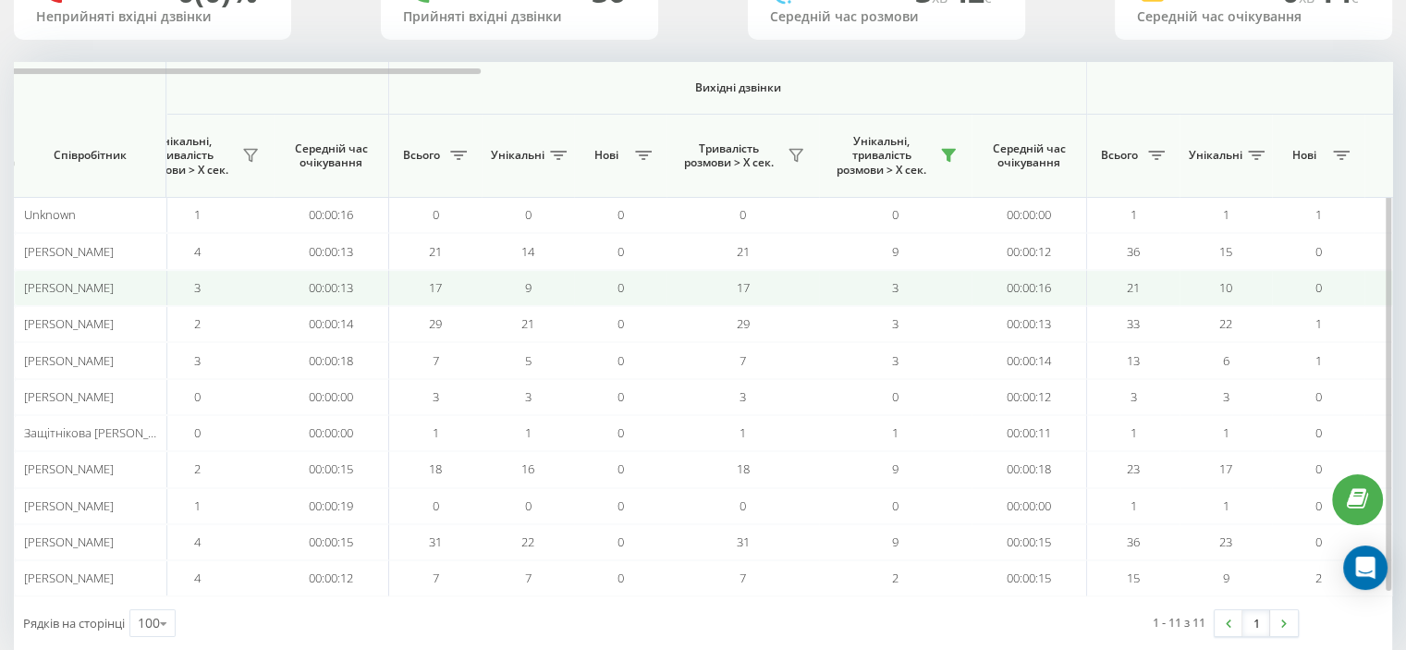
scroll to position [207, 0]
